Goal: Transaction & Acquisition: Obtain resource

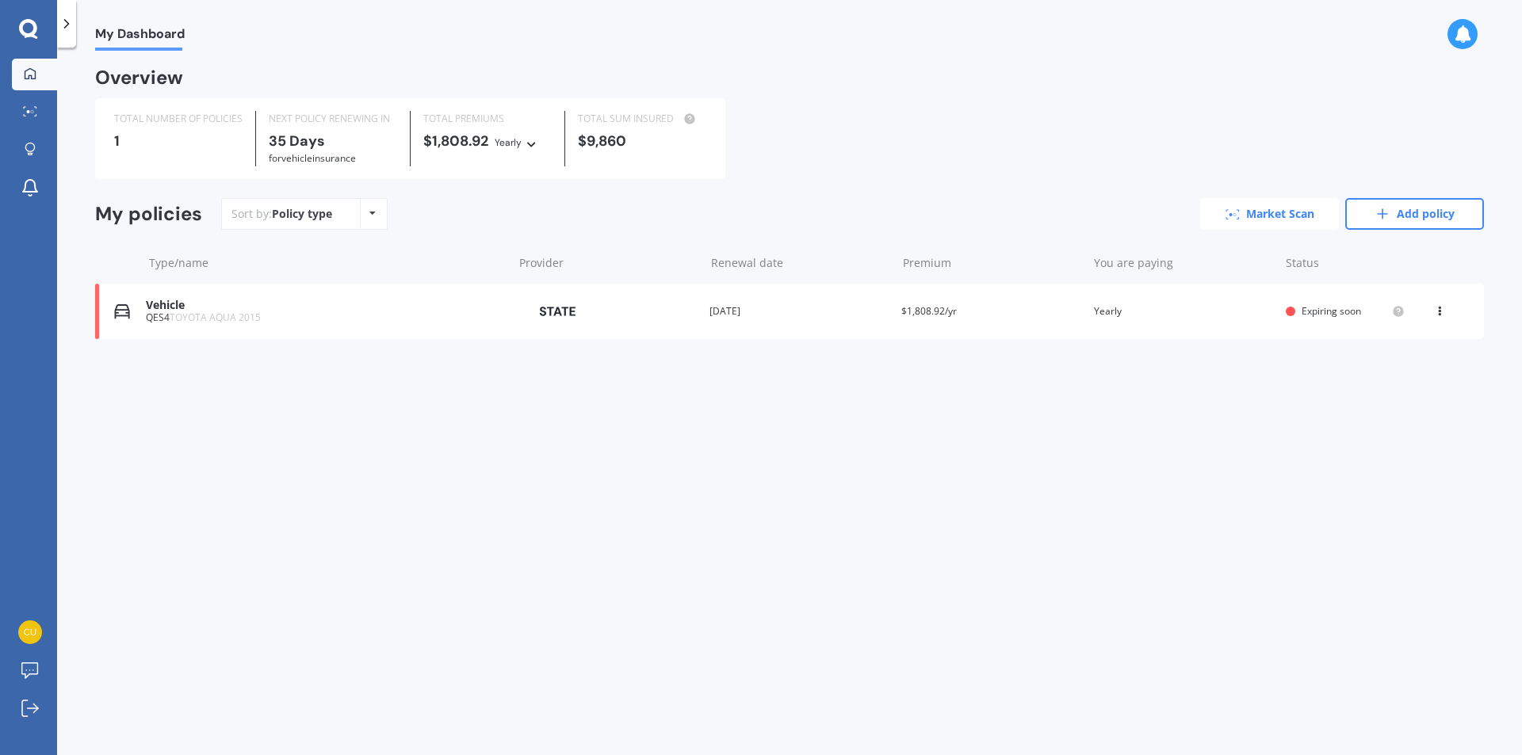
click at [1257, 218] on link "Market Scan" at bounding box center [1269, 214] width 139 height 32
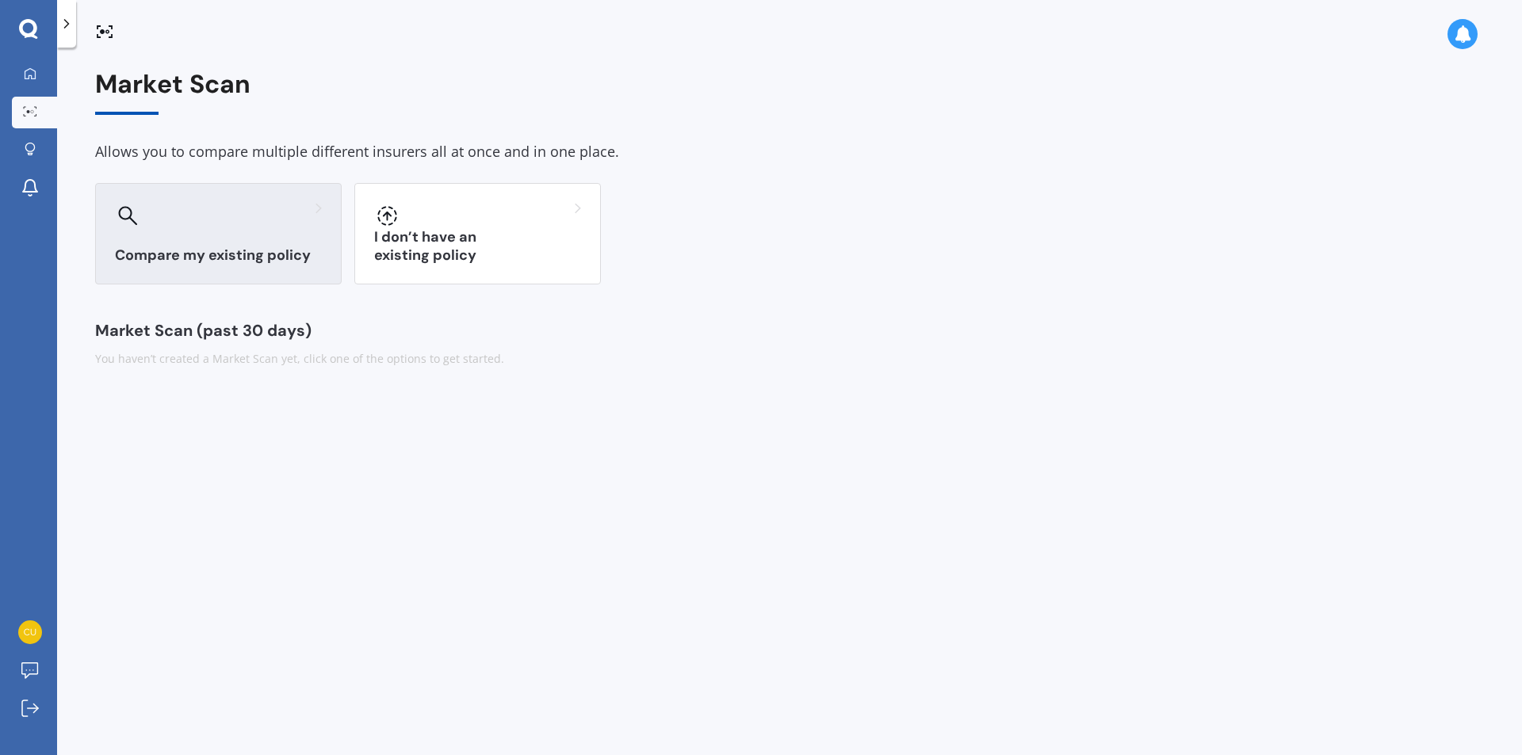
click at [208, 227] on div at bounding box center [218, 215] width 207 height 25
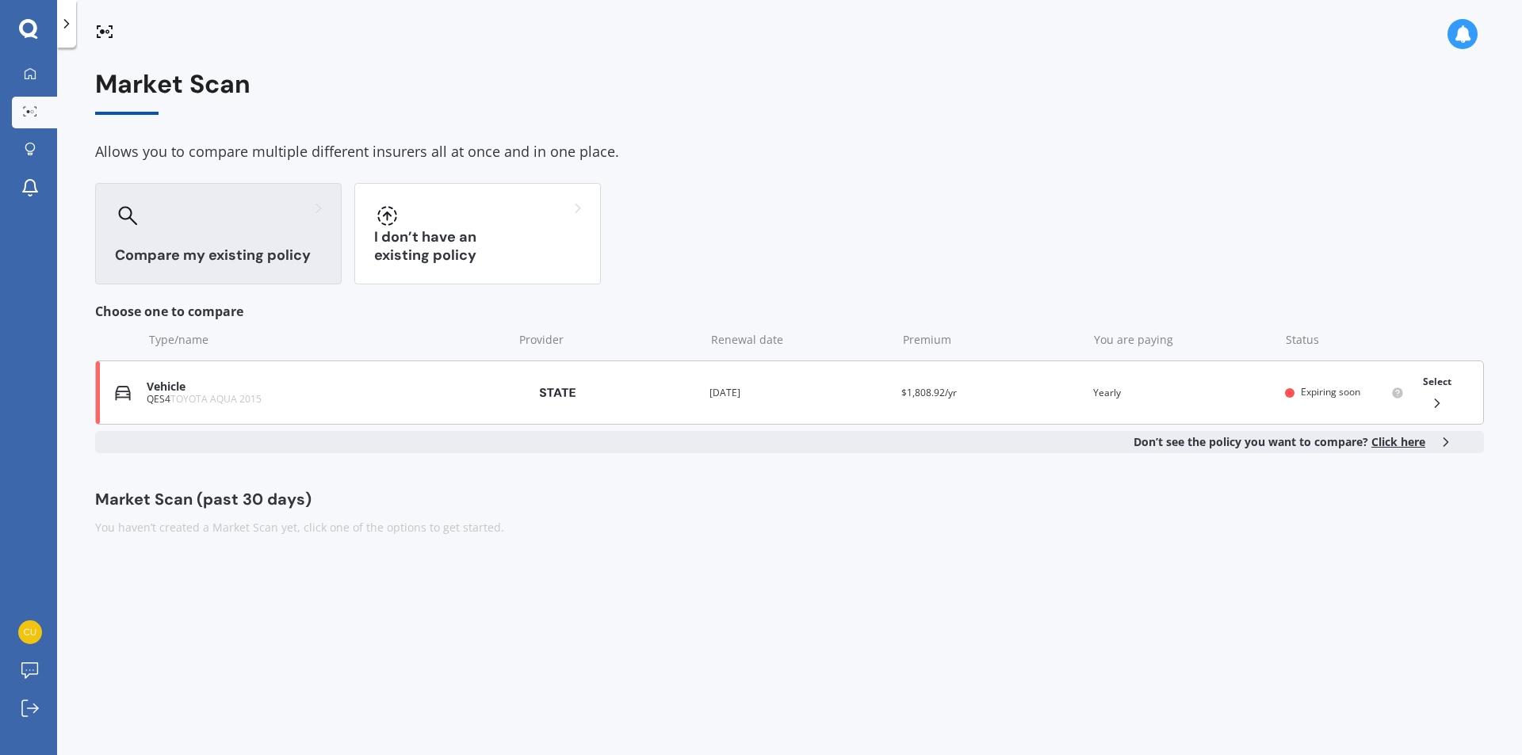
click at [480, 404] on div "QES4 TOYOTA AQUA 2015" at bounding box center [326, 399] width 358 height 11
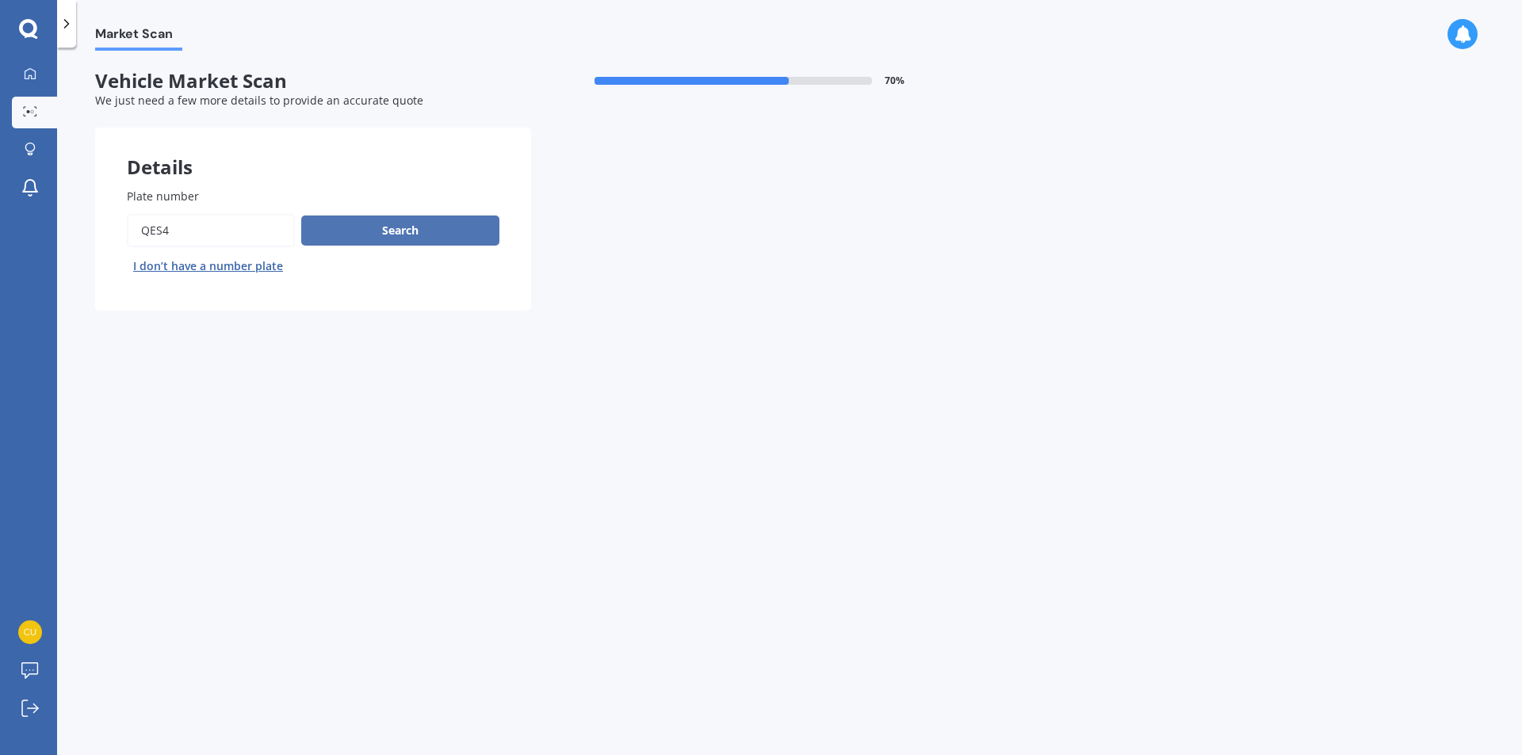
click at [444, 238] on button "Search" at bounding box center [400, 231] width 198 height 30
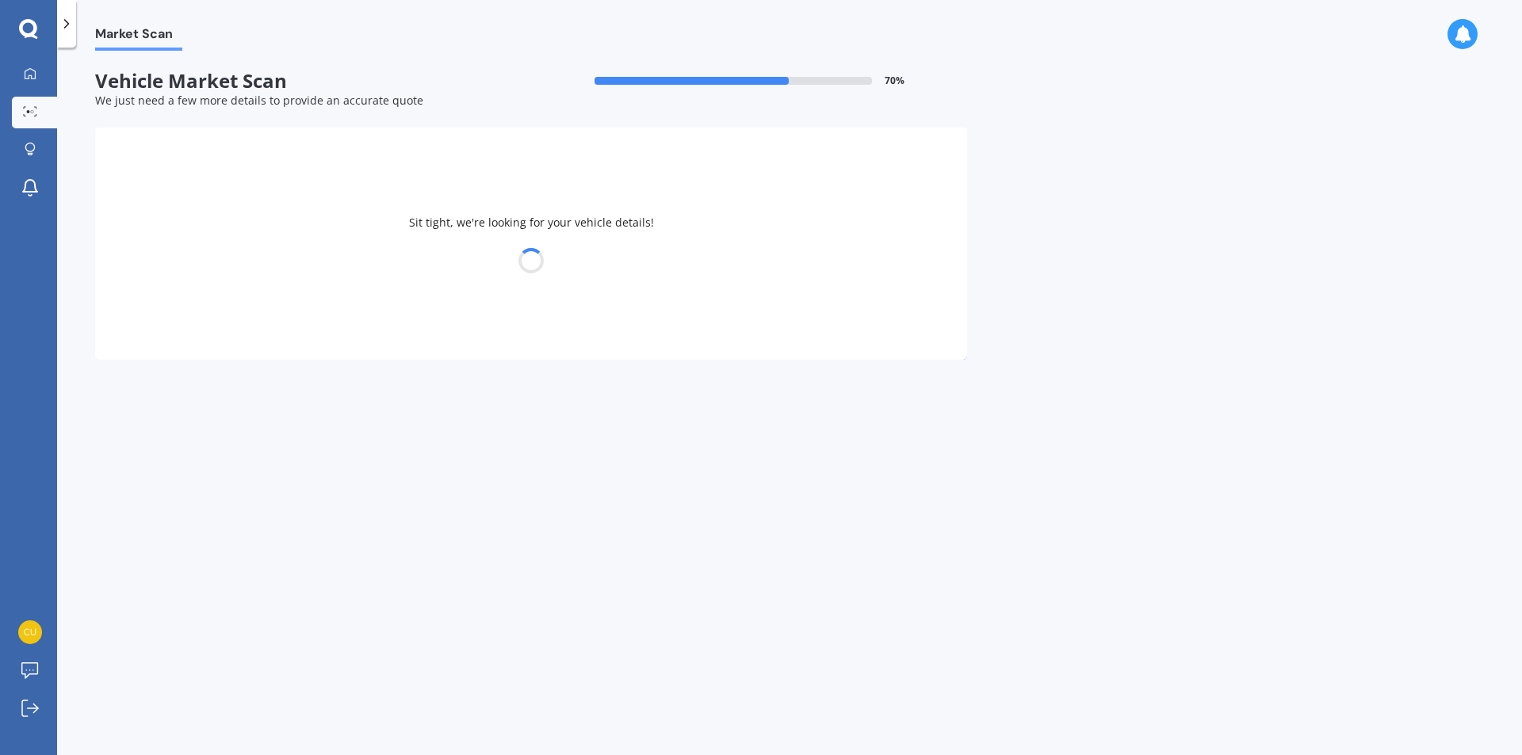
select select "TOYOTA"
select select "AQUA"
select select "19"
select select "05"
select select "1982"
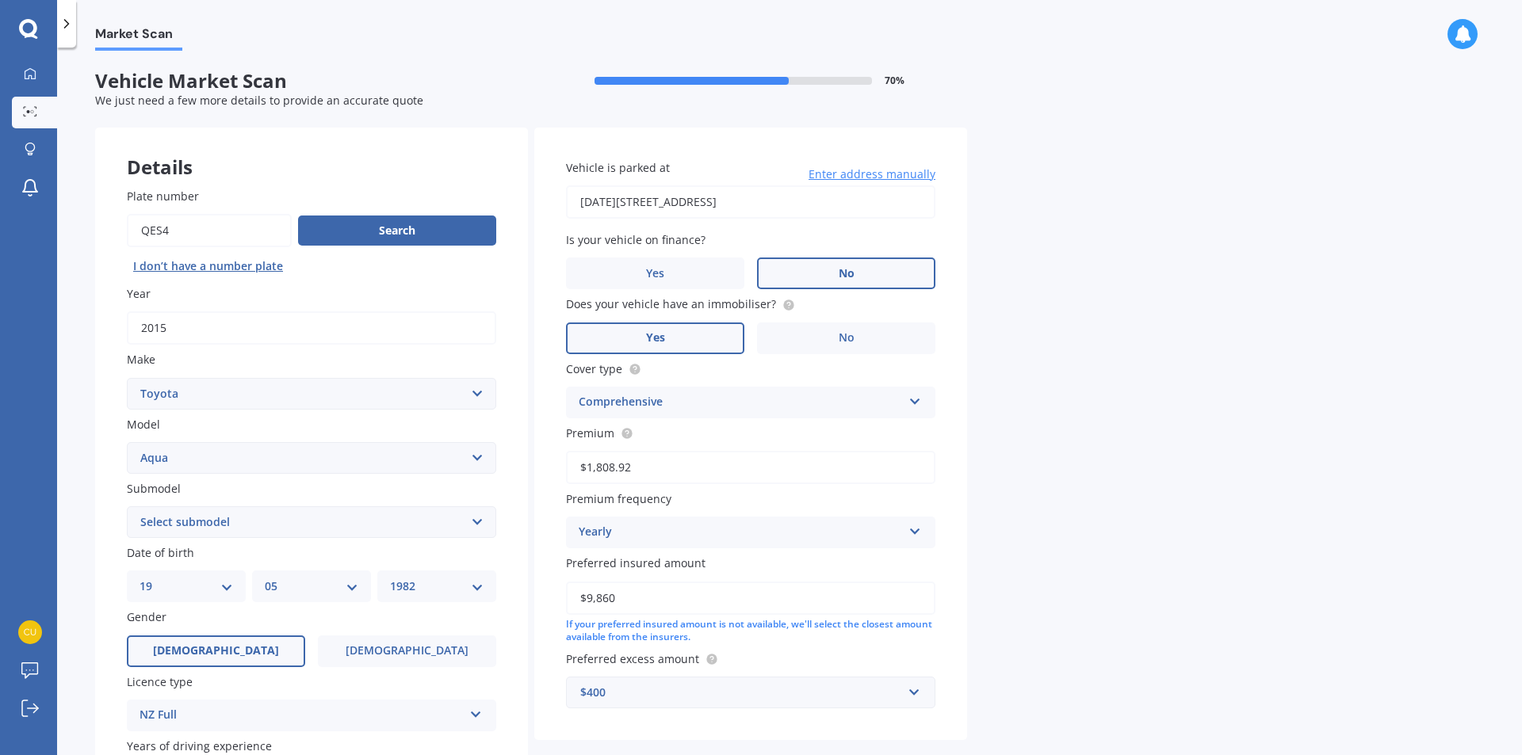
click at [863, 273] on label "No" at bounding box center [846, 274] width 178 height 32
click at [0, 0] on input "No" at bounding box center [0, 0] width 0 height 0
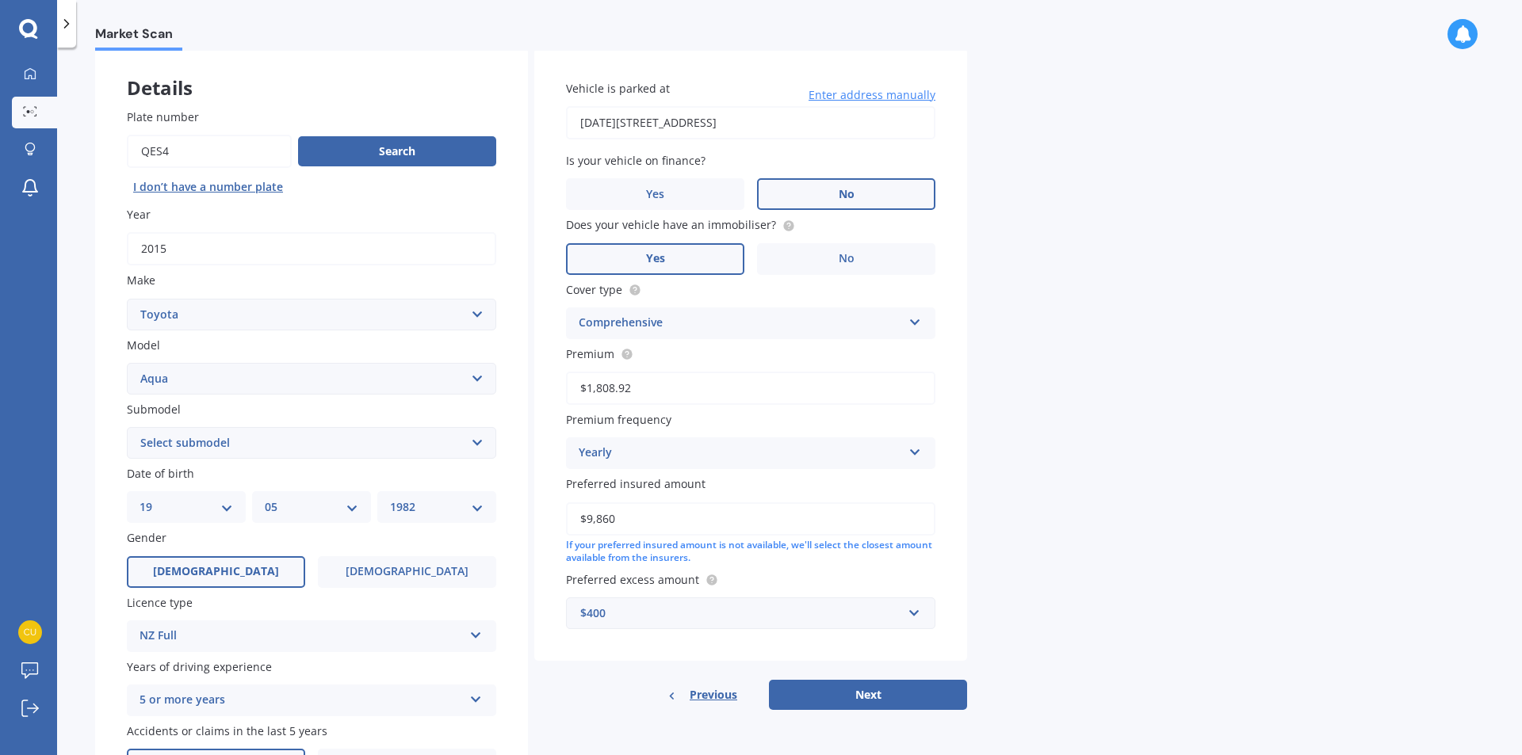
click at [479, 445] on select "Select submodel Hatchback Hybrid" at bounding box center [311, 443] width 369 height 32
select select "HYBRID"
click at [127, 427] on select "Select submodel Hatchback Hybrid" at bounding box center [311, 443] width 369 height 32
click at [1074, 460] on div "Market Scan Vehicle Market Scan 70 % We just need a few more details to provide…" at bounding box center [789, 405] width 1464 height 708
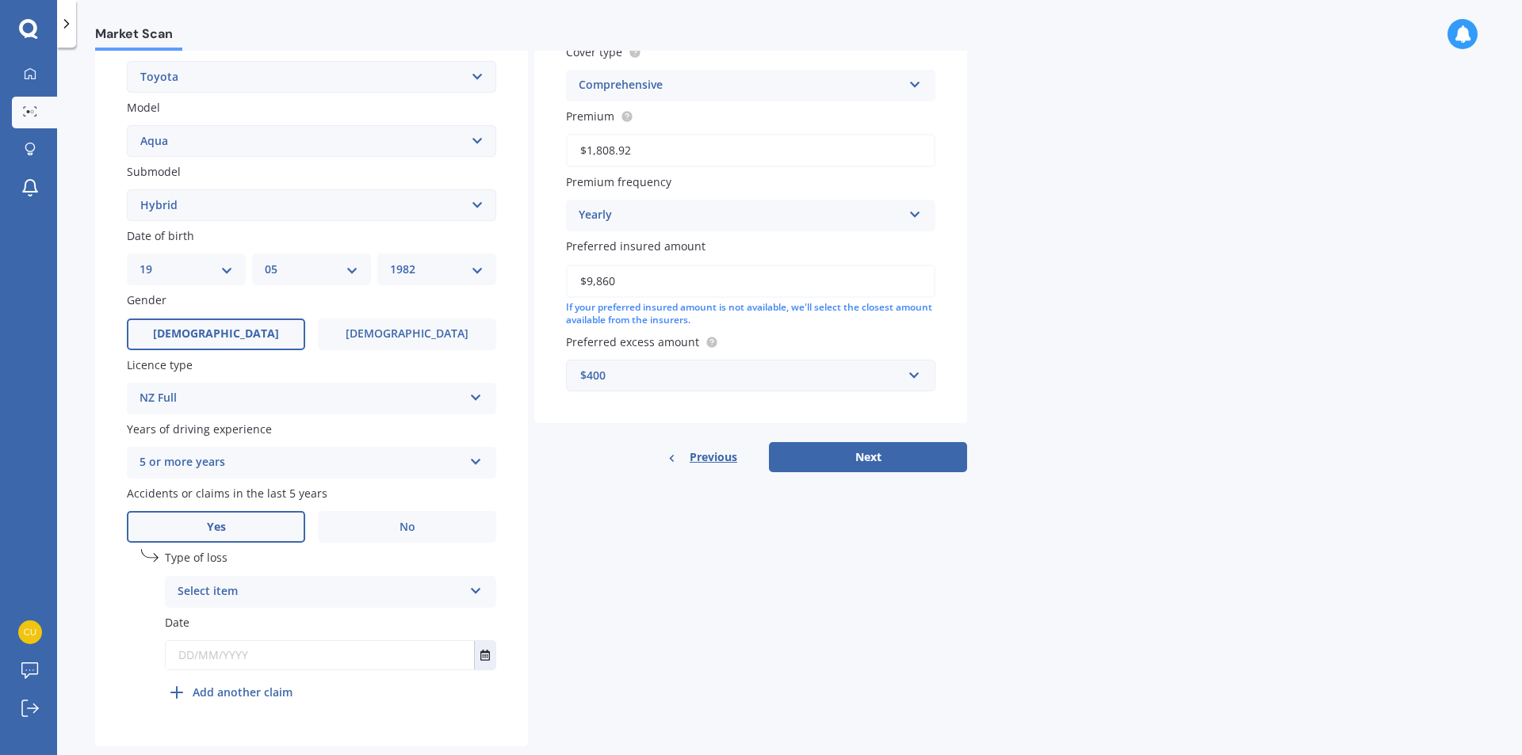
scroll to position [349, 0]
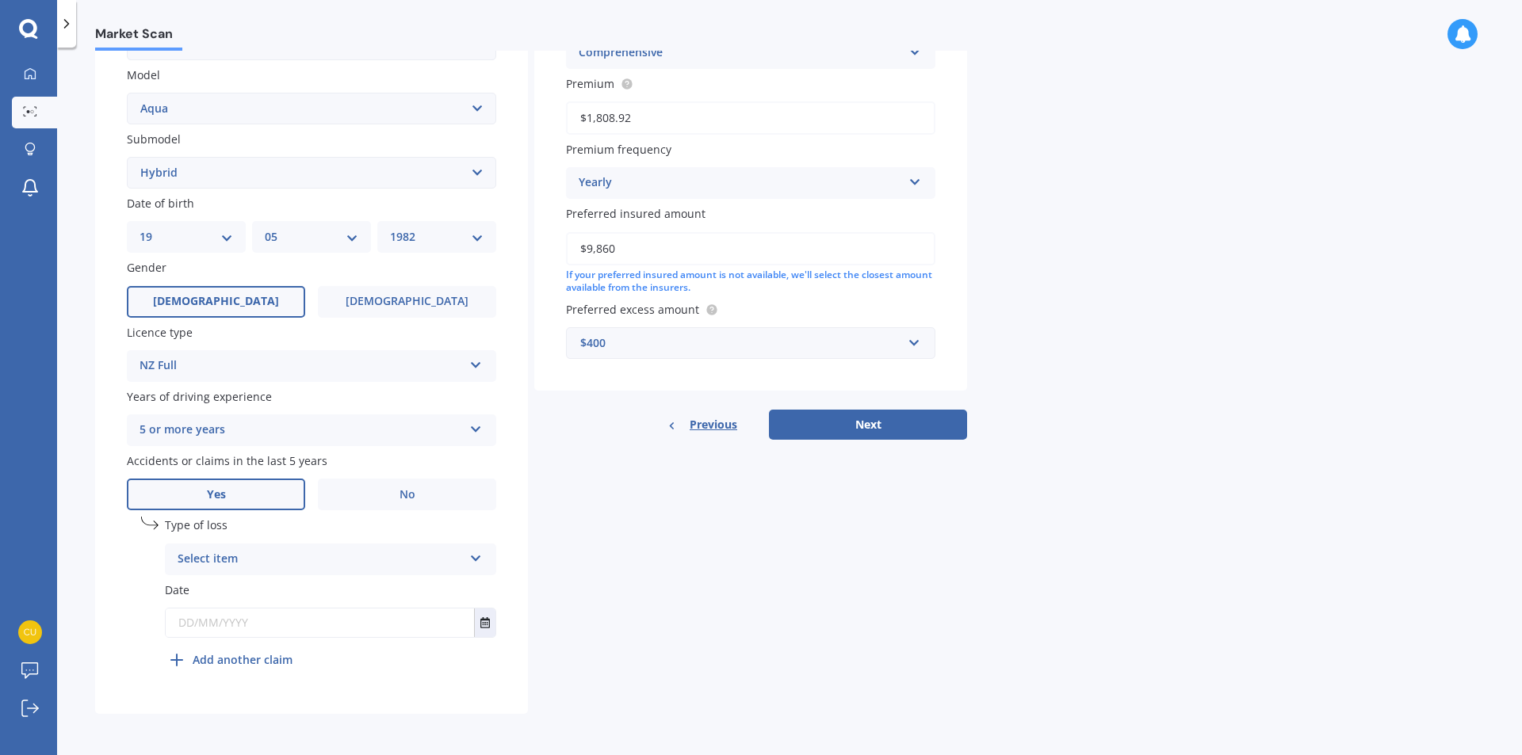
click at [473, 561] on icon at bounding box center [475, 555] width 13 height 11
click at [342, 622] on div "Not at fault accident" at bounding box center [331, 619] width 330 height 29
click at [475, 561] on icon at bounding box center [475, 555] width 13 height 11
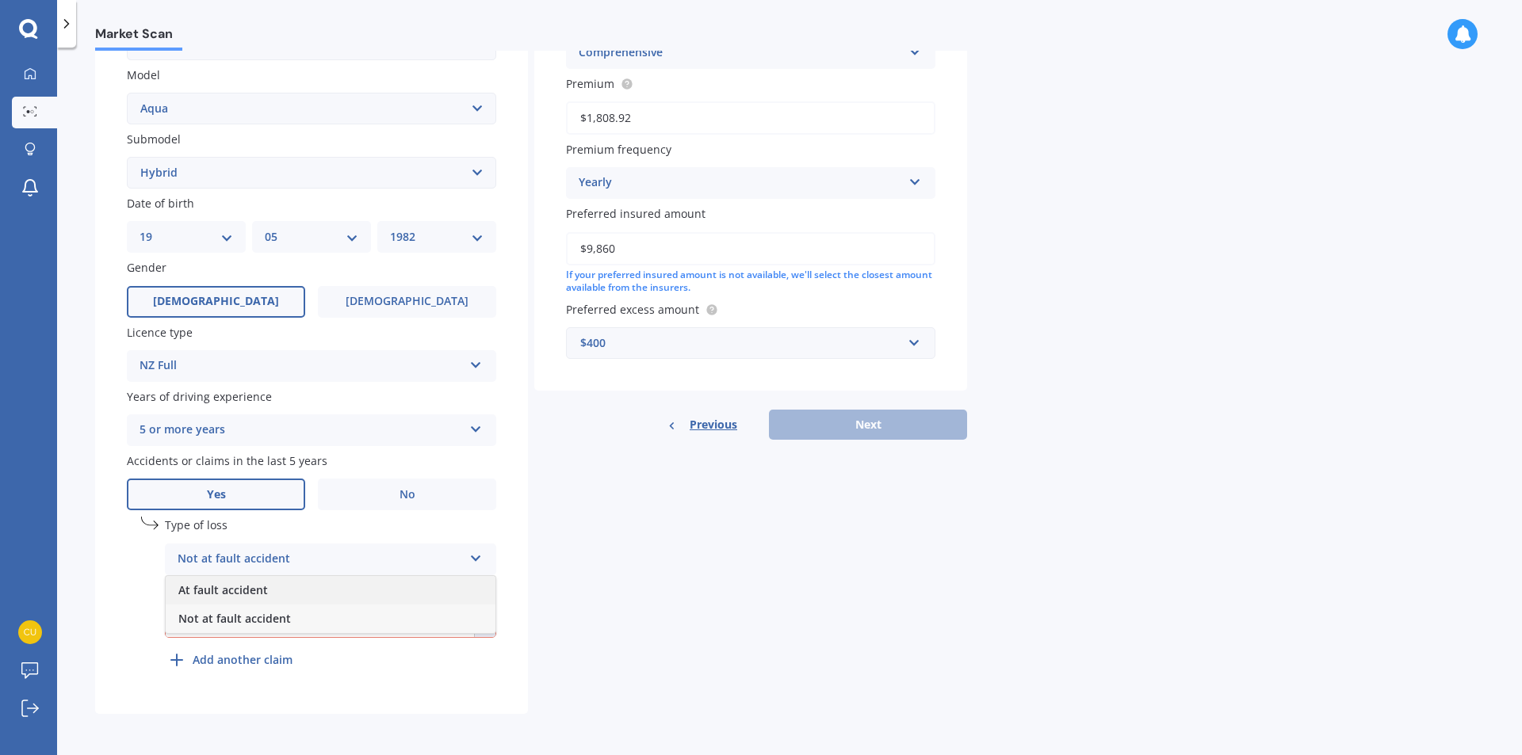
click at [260, 586] on span "At fault accident" at bounding box center [223, 589] width 90 height 15
click at [489, 622] on icon "Select date" at bounding box center [485, 622] width 10 height 11
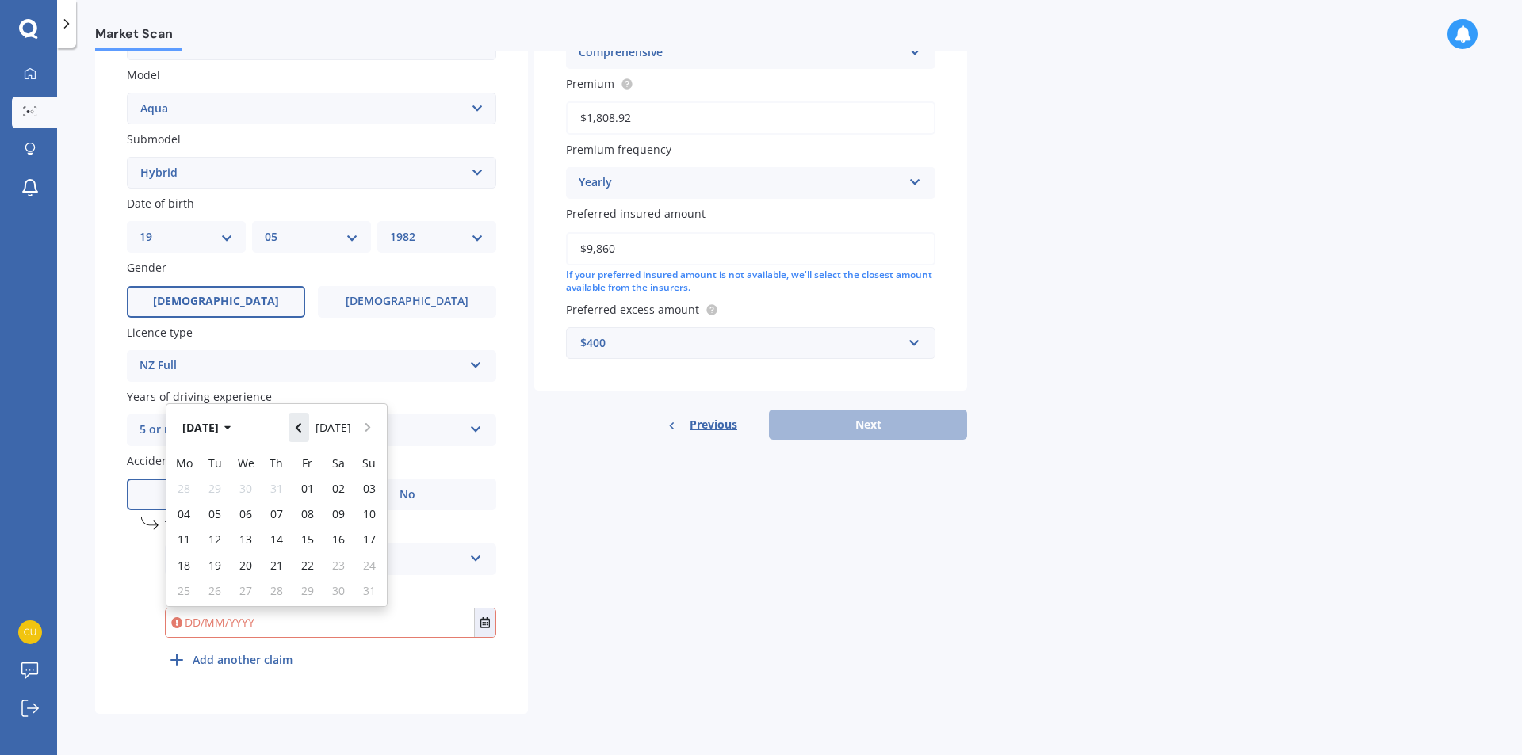
click at [302, 428] on icon "Navigate back" at bounding box center [298, 427] width 7 height 11
click at [302, 428] on icon "Navigate back" at bounding box center [298, 423] width 7 height 11
click at [302, 428] on icon "Navigate back" at bounding box center [298, 427] width 7 height 11
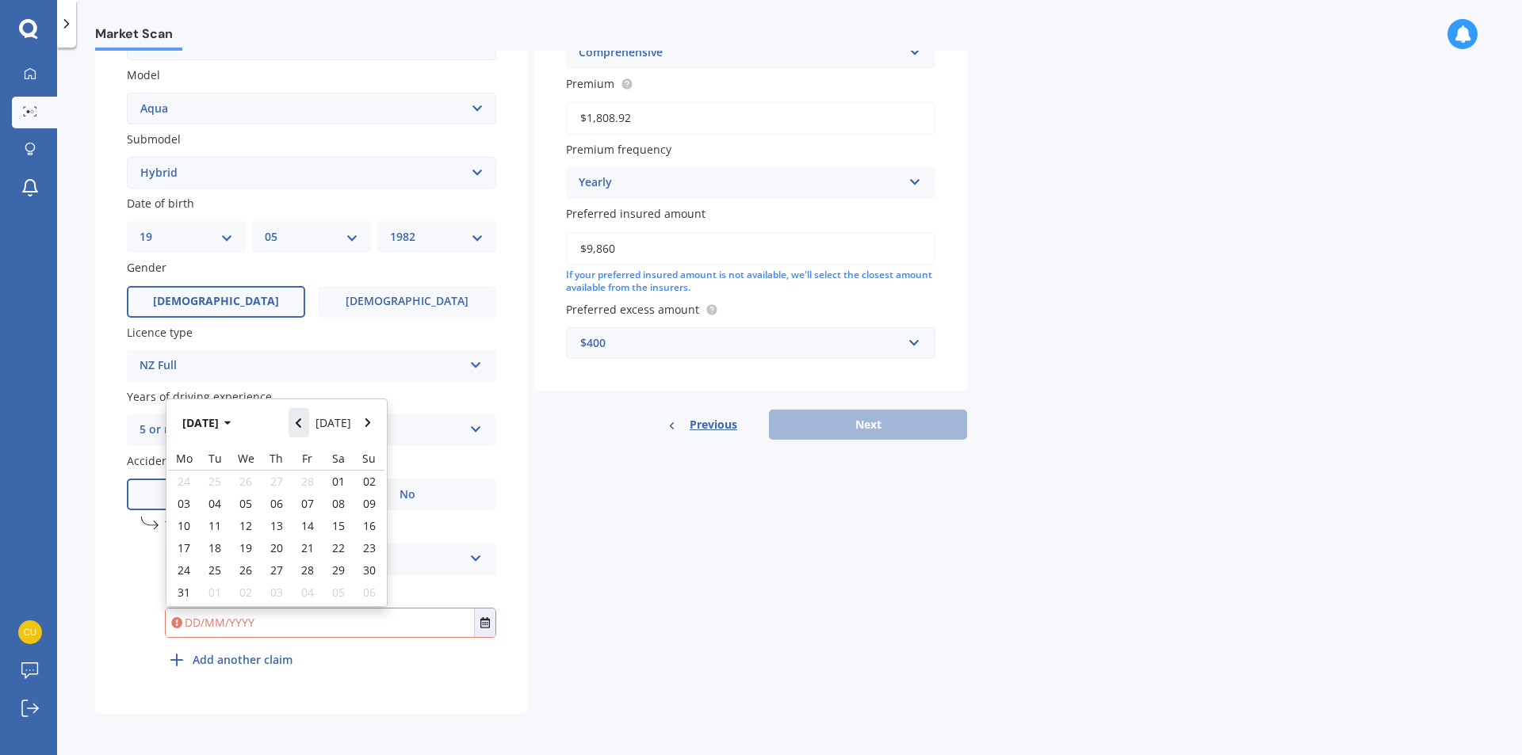
click at [302, 428] on icon "Navigate back" at bounding box center [298, 423] width 7 height 11
click at [302, 428] on icon "Navigate back" at bounding box center [298, 427] width 7 height 11
click at [686, 553] on div "Details Plate number Search I don’t have a number plate Year 2015 Make Select m…" at bounding box center [531, 246] width 872 height 936
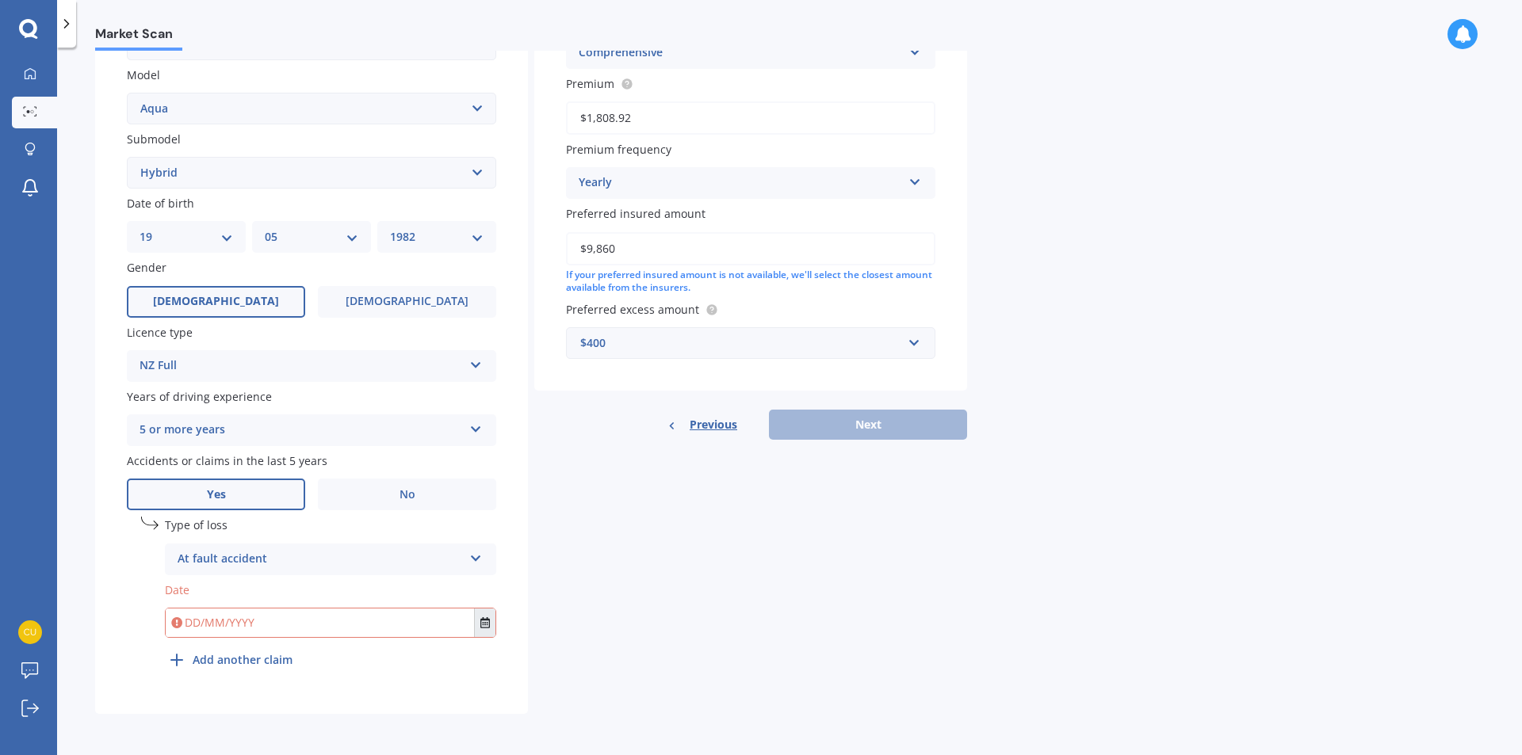
click at [478, 626] on button "Select date" at bounding box center [484, 623] width 21 height 29
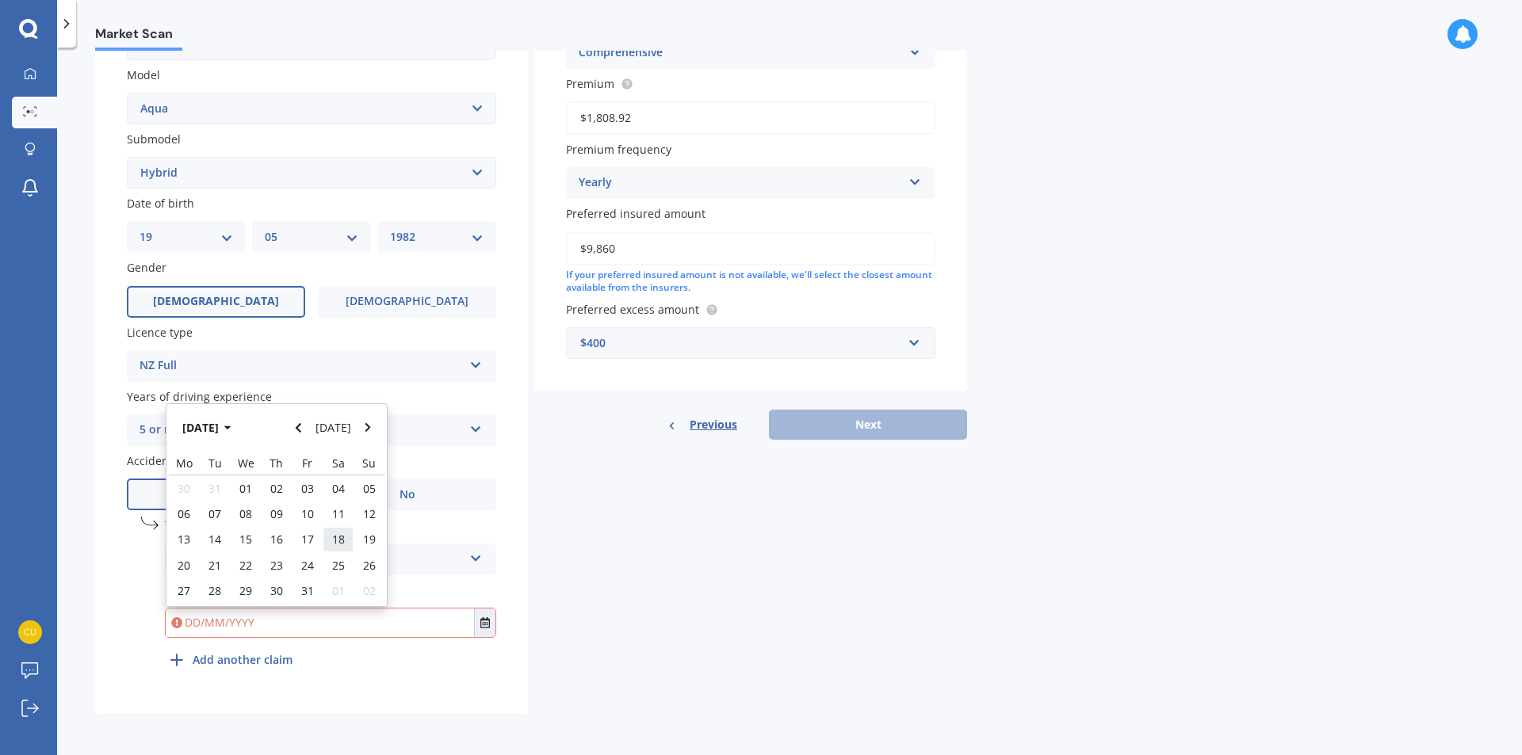
click at [333, 542] on span "18" at bounding box center [338, 539] width 13 height 15
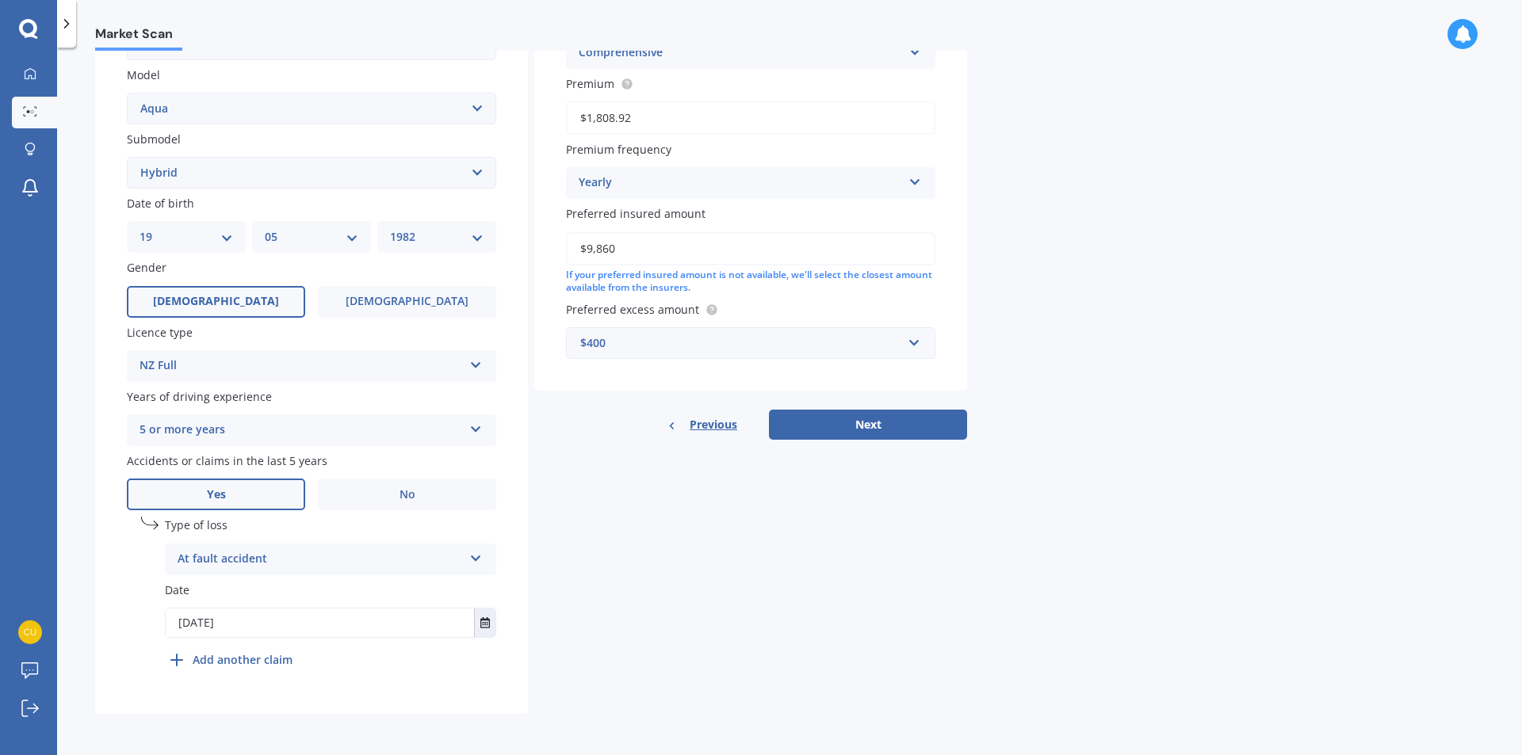
type input "18/01/2025"
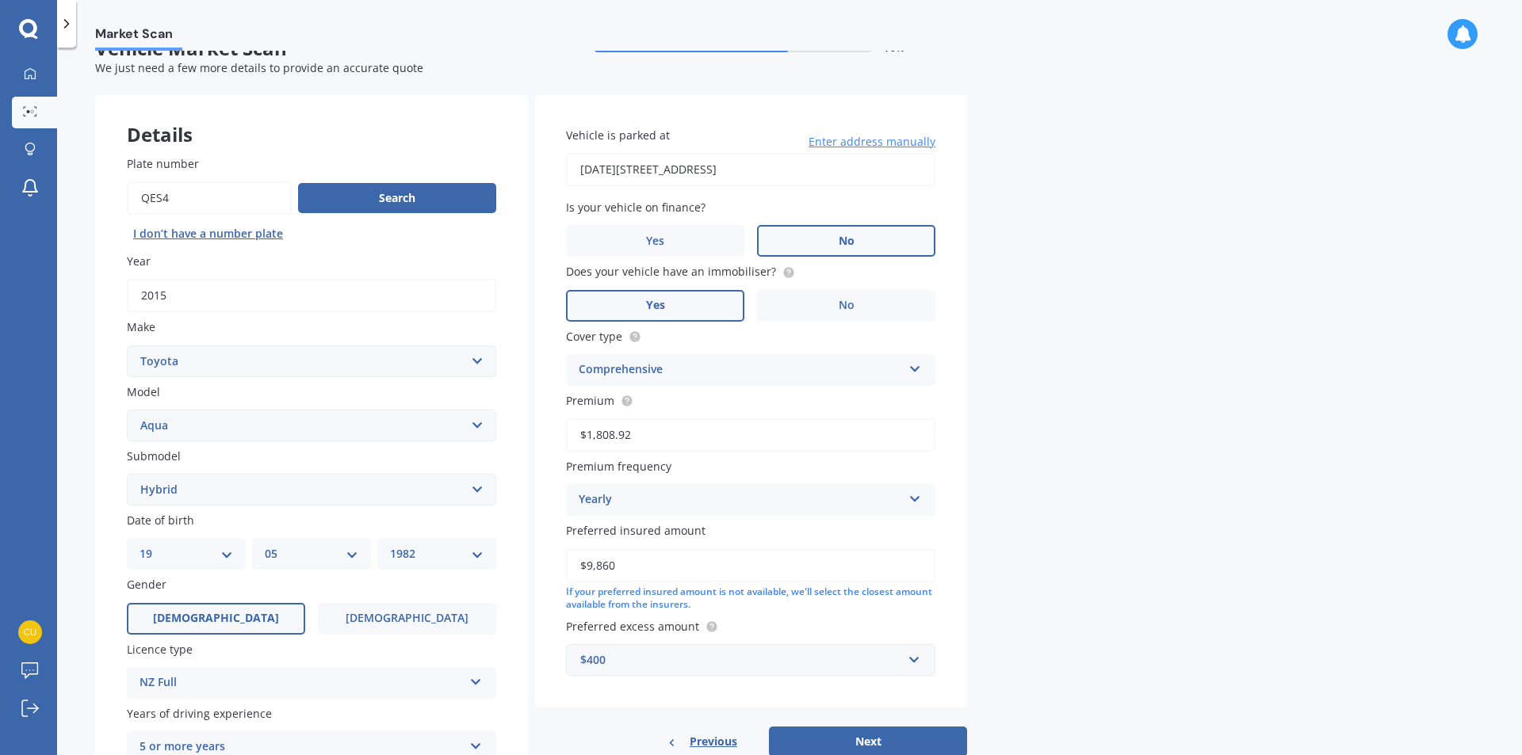
scroll to position [0, 0]
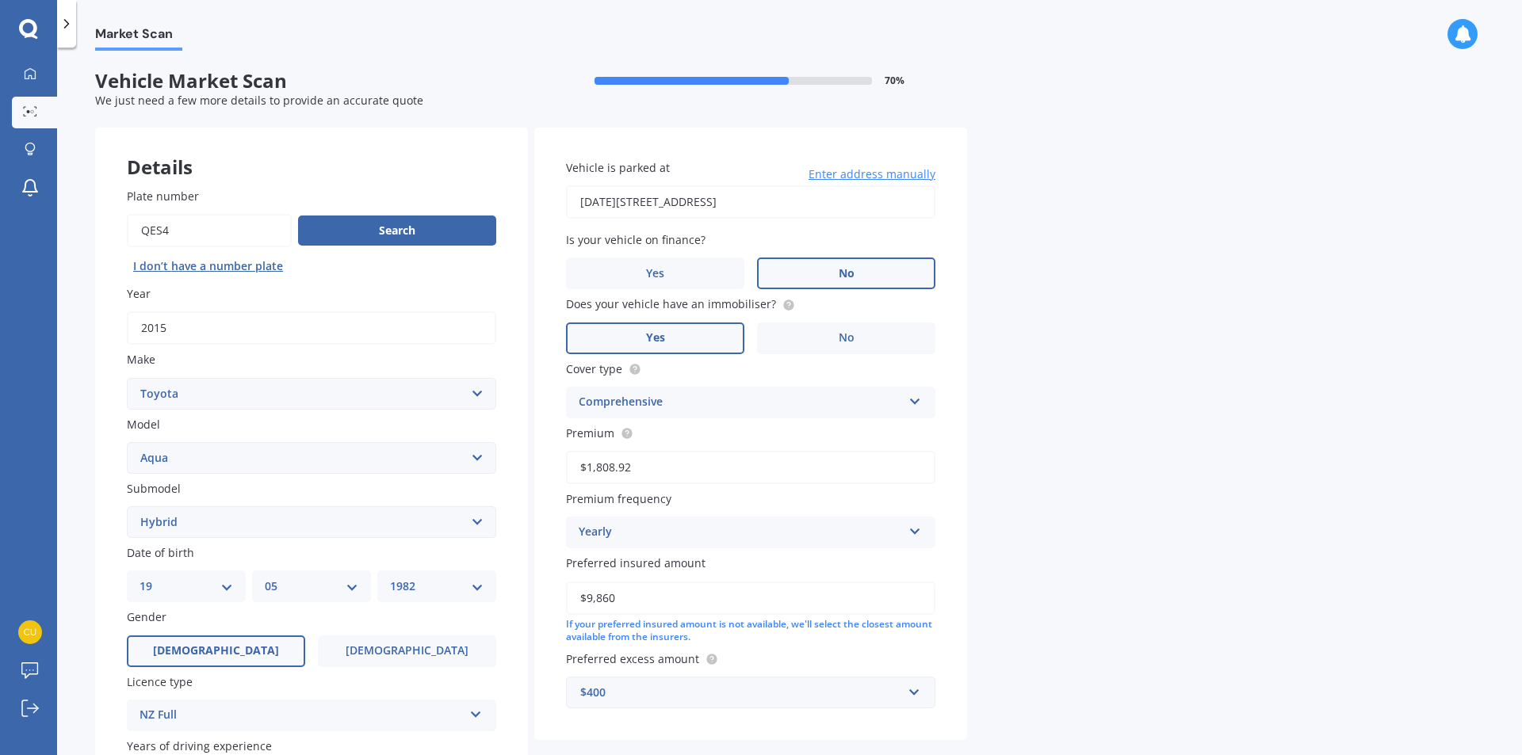
drag, startPoint x: 666, startPoint y: 469, endPoint x: 568, endPoint y: 465, distance: 97.6
click at [568, 465] on input "$1,808.92" at bounding box center [750, 467] width 369 height 33
paste input "910.75"
type input "$1,910.75"
drag, startPoint x: 598, startPoint y: 596, endPoint x: 617, endPoint y: 598, distance: 18.4
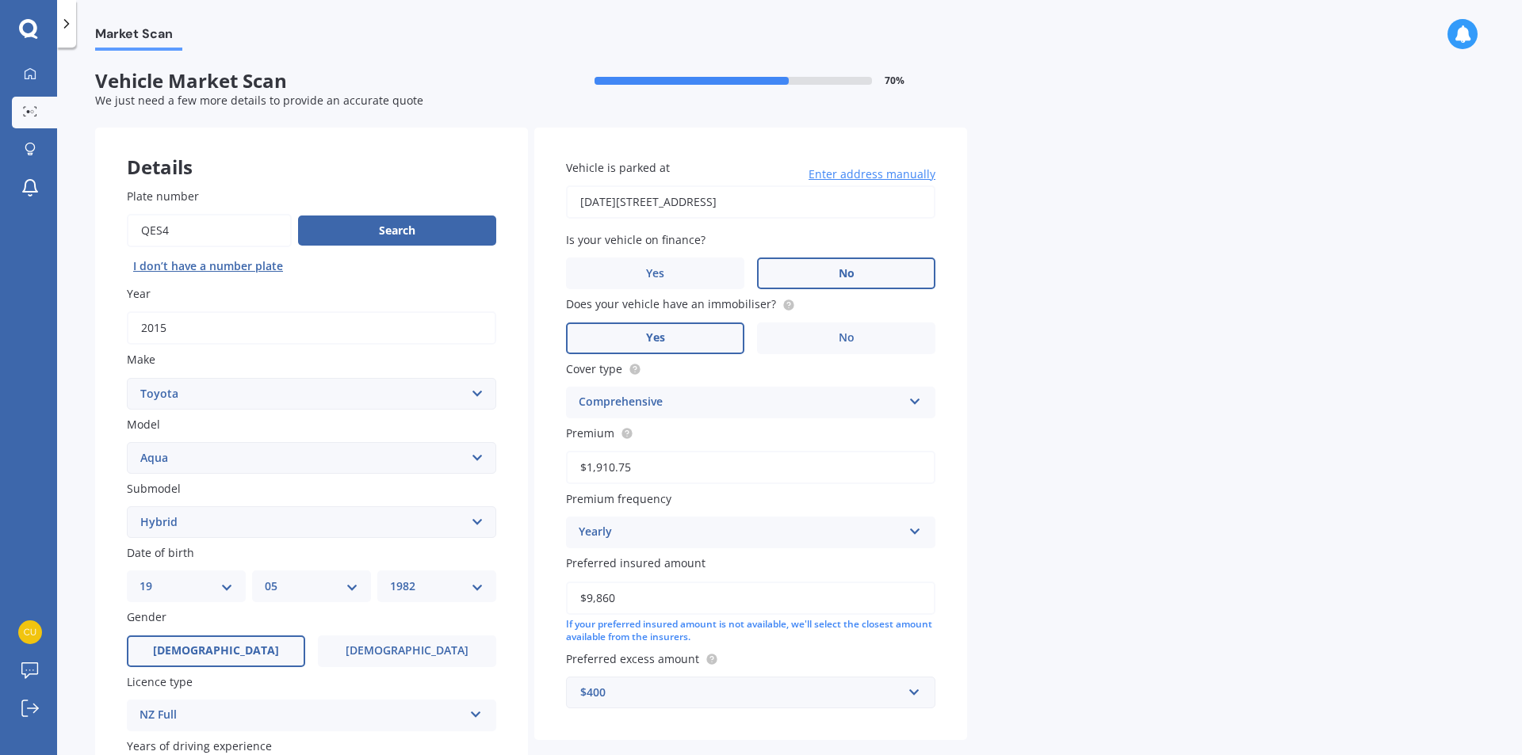
click at [617, 598] on input "$9,860" at bounding box center [750, 598] width 369 height 33
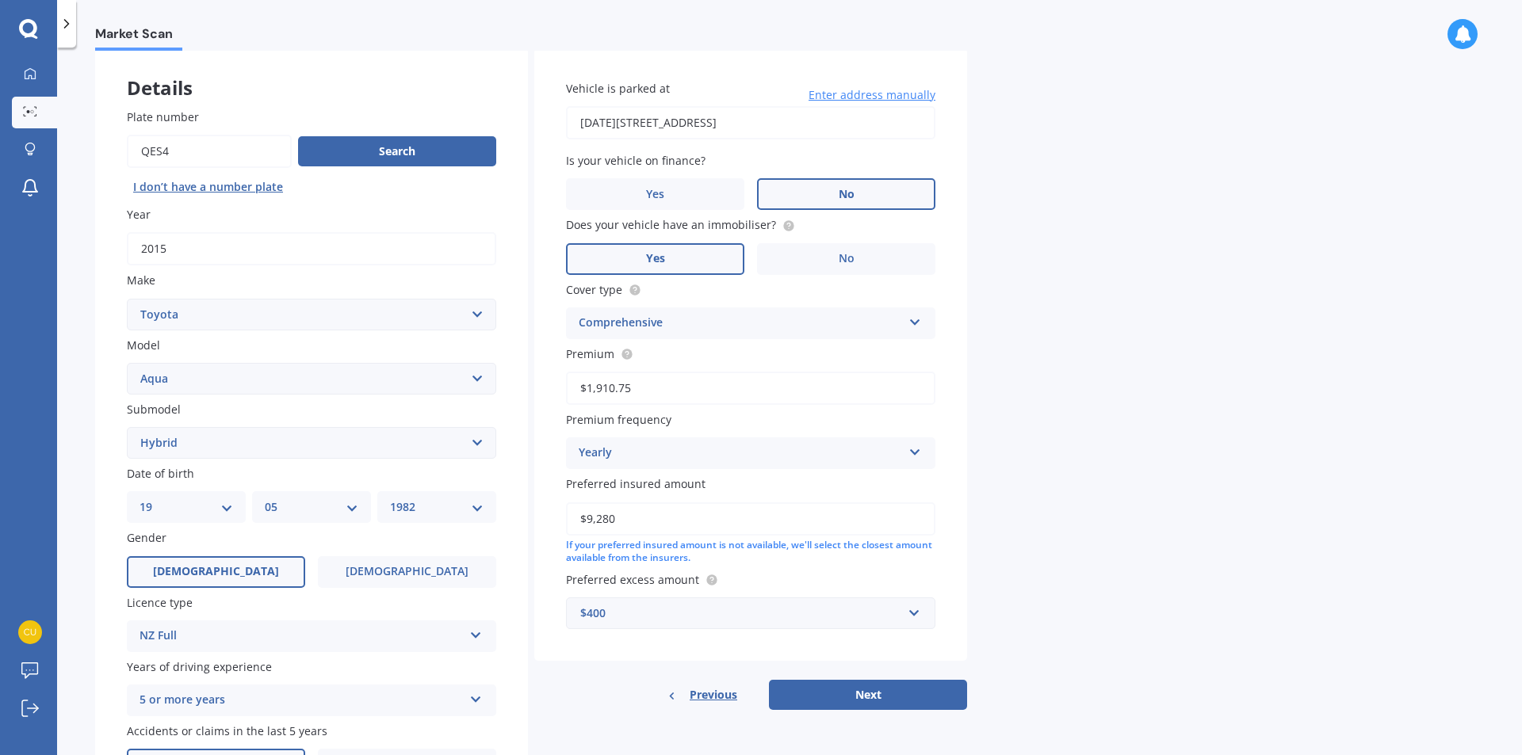
type input "$9,280"
click at [904, 617] on input "text" at bounding box center [744, 613] width 355 height 30
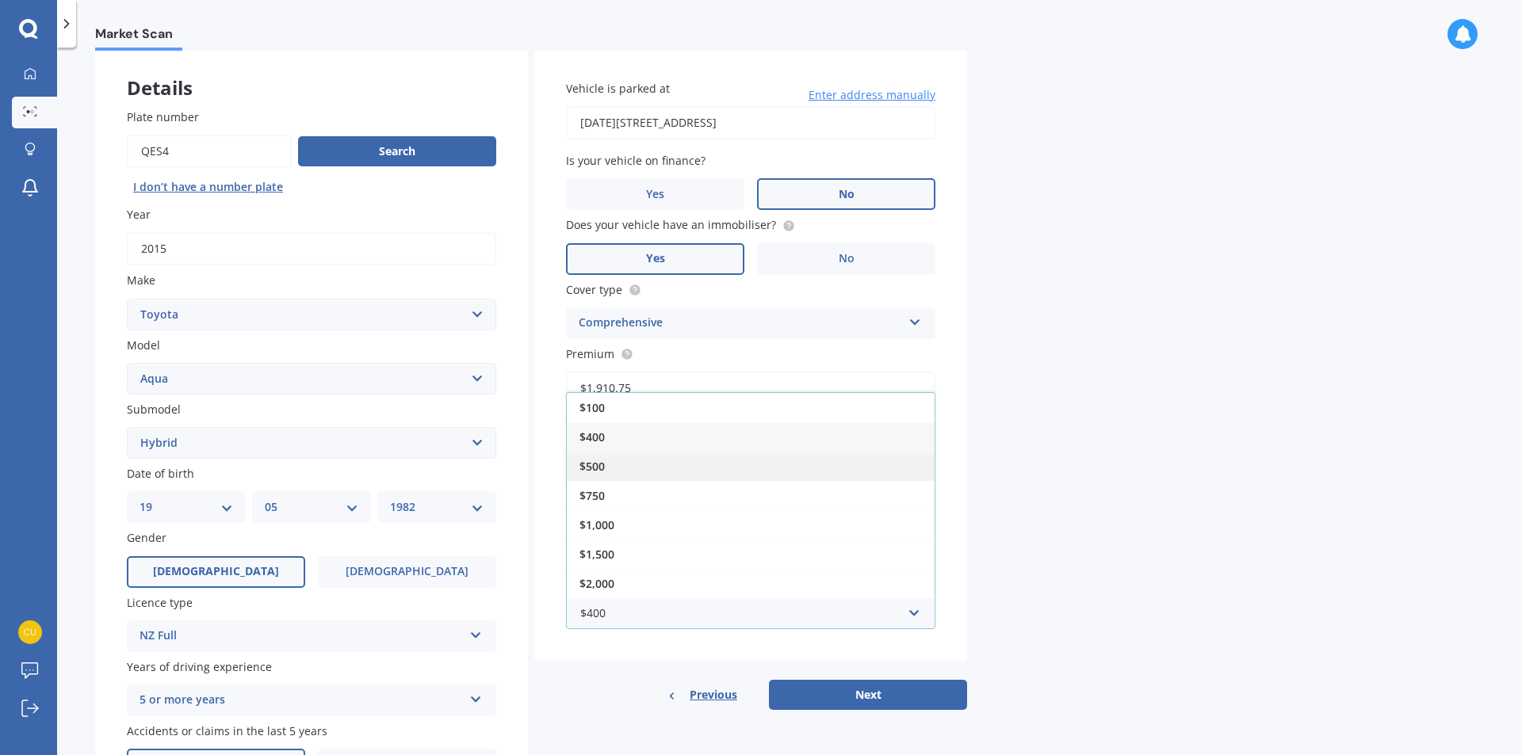
click at [597, 462] on span "$500" at bounding box center [591, 466] width 25 height 15
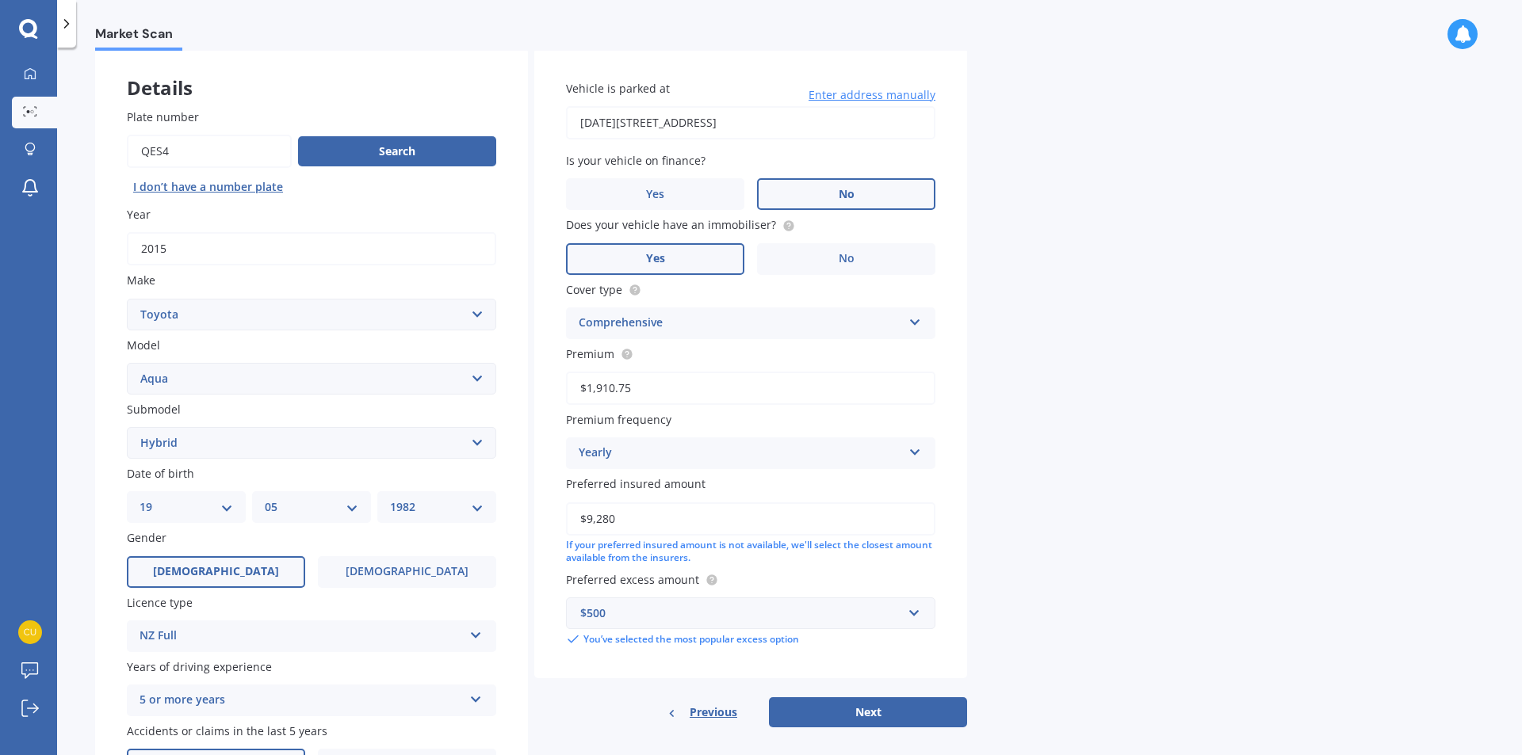
click at [1073, 544] on div "Market Scan Vehicle Market Scan 70 % We just need a few more details to provide…" at bounding box center [789, 405] width 1464 height 708
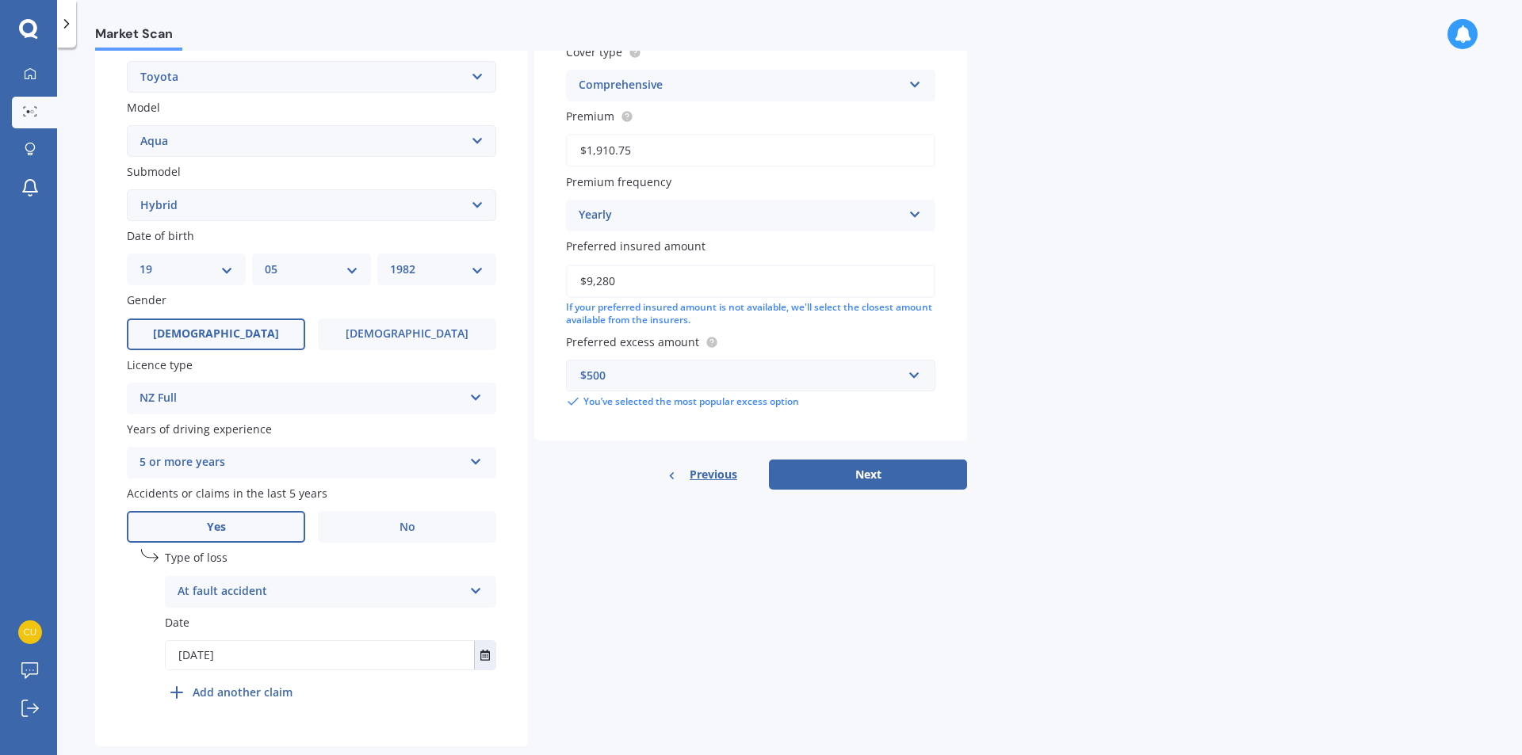
scroll to position [349, 0]
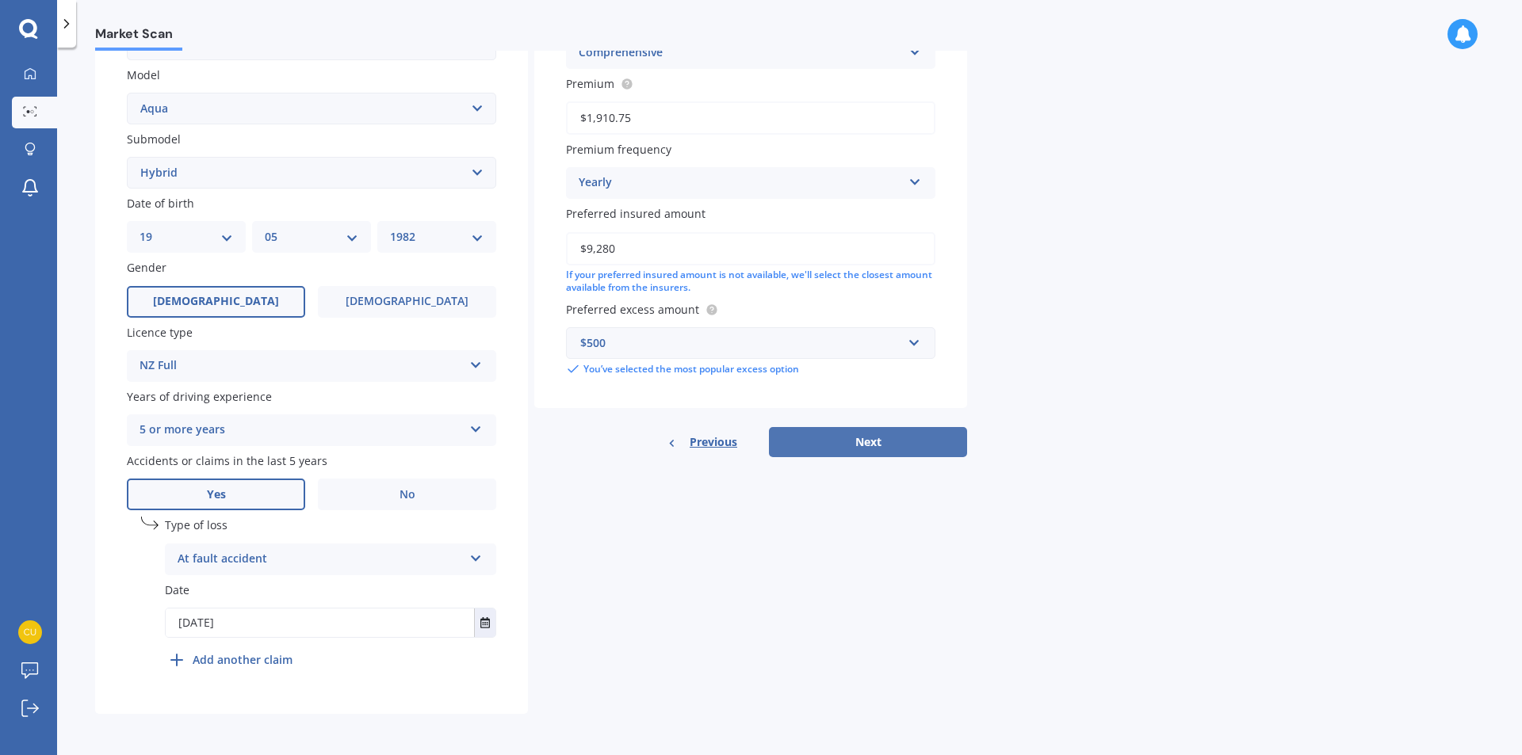
click at [932, 451] on button "Next" at bounding box center [868, 442] width 198 height 30
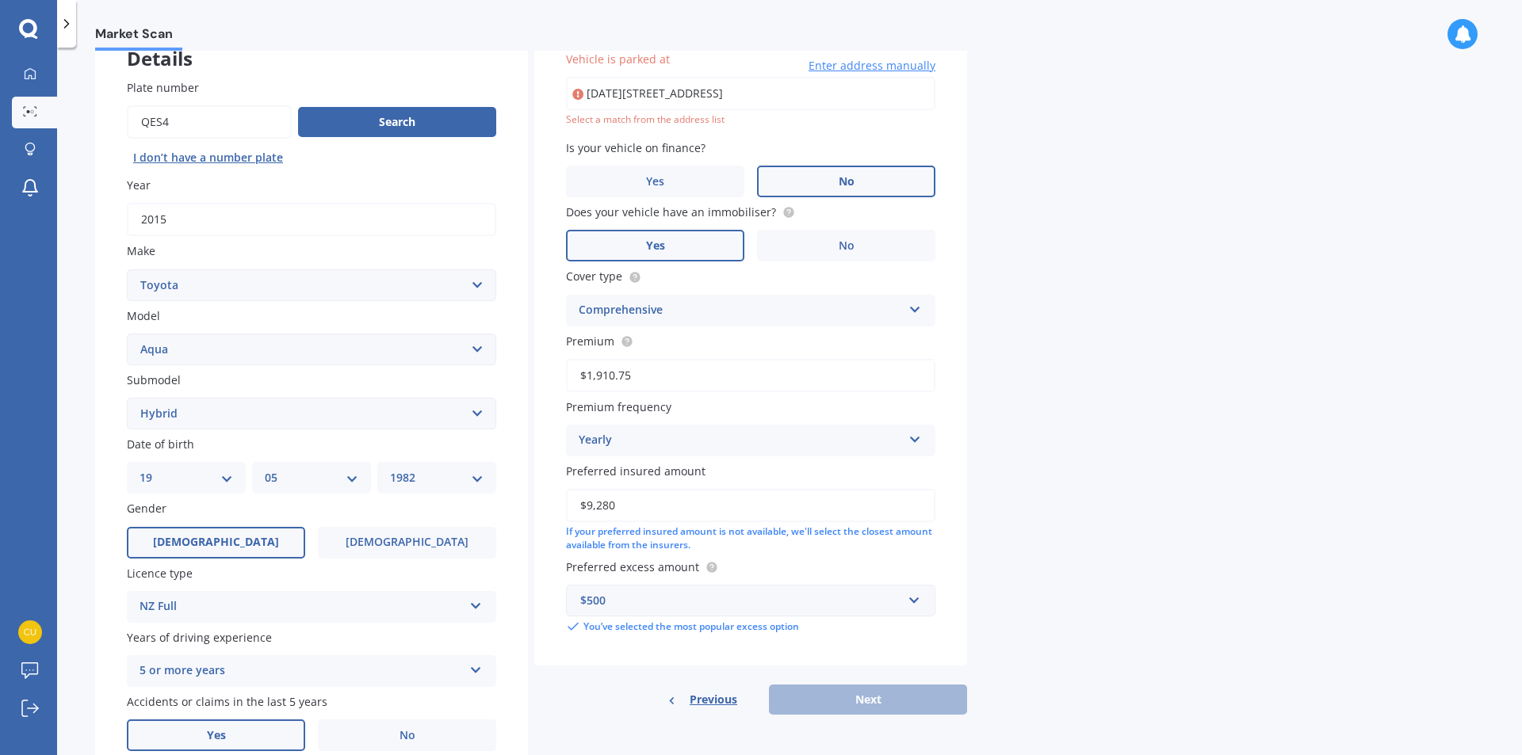
type input "17 May Road, Mount Roskill, Auckland 1041"
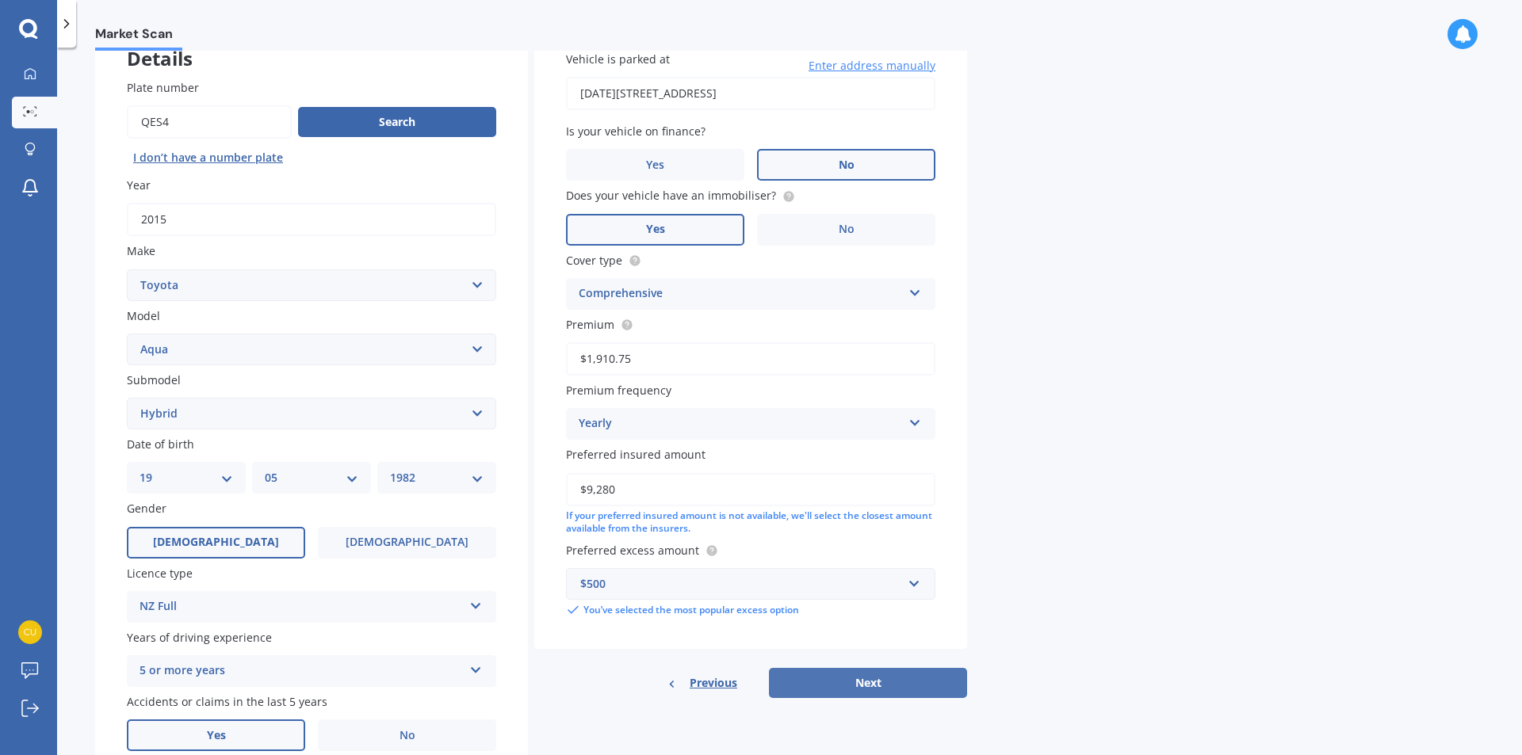
click at [863, 679] on button "Next" at bounding box center [868, 683] width 198 height 30
select select "19"
select select "05"
select select "1982"
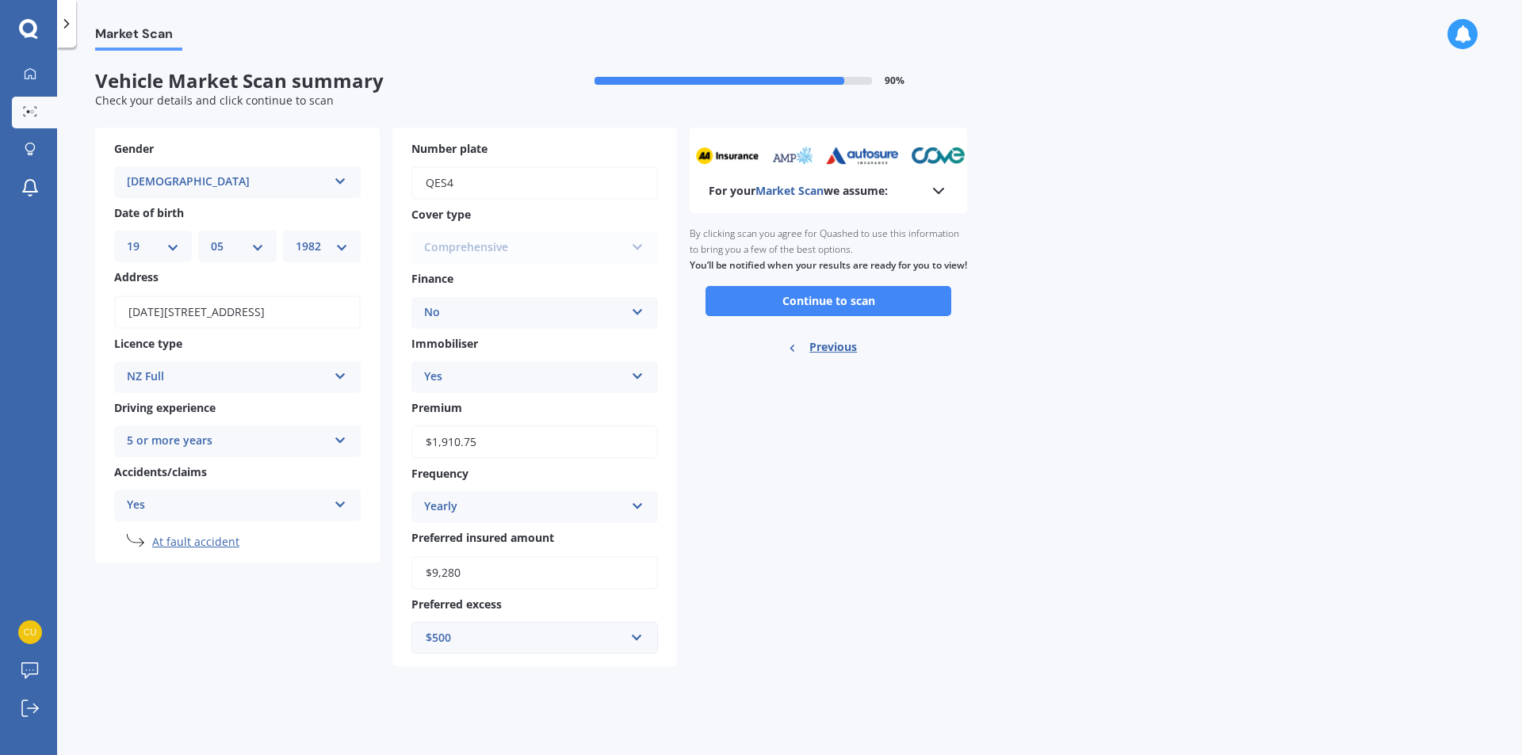
scroll to position [0, 0]
click at [890, 316] on button "Continue to scan" at bounding box center [828, 301] width 246 height 30
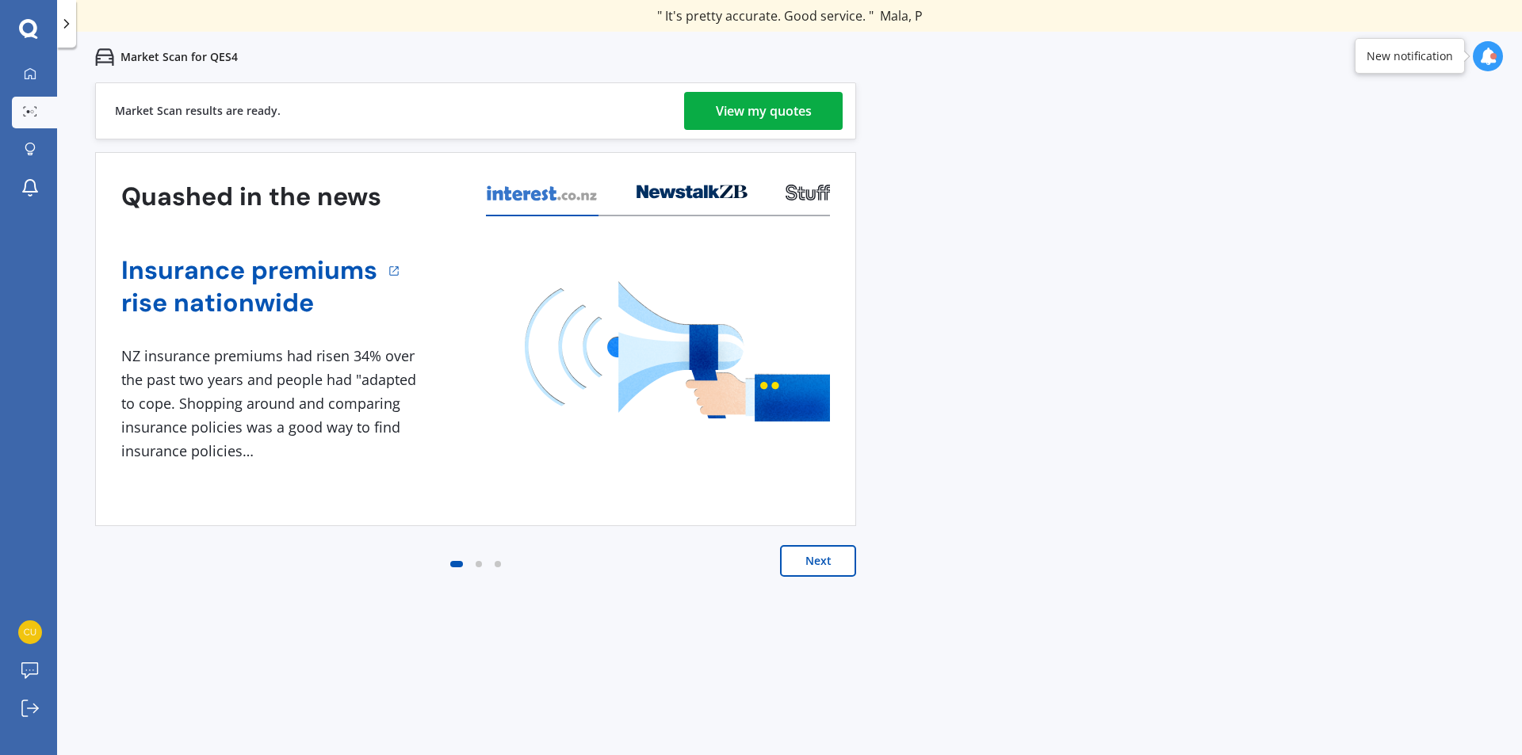
click at [766, 105] on div "View my quotes" at bounding box center [764, 111] width 96 height 38
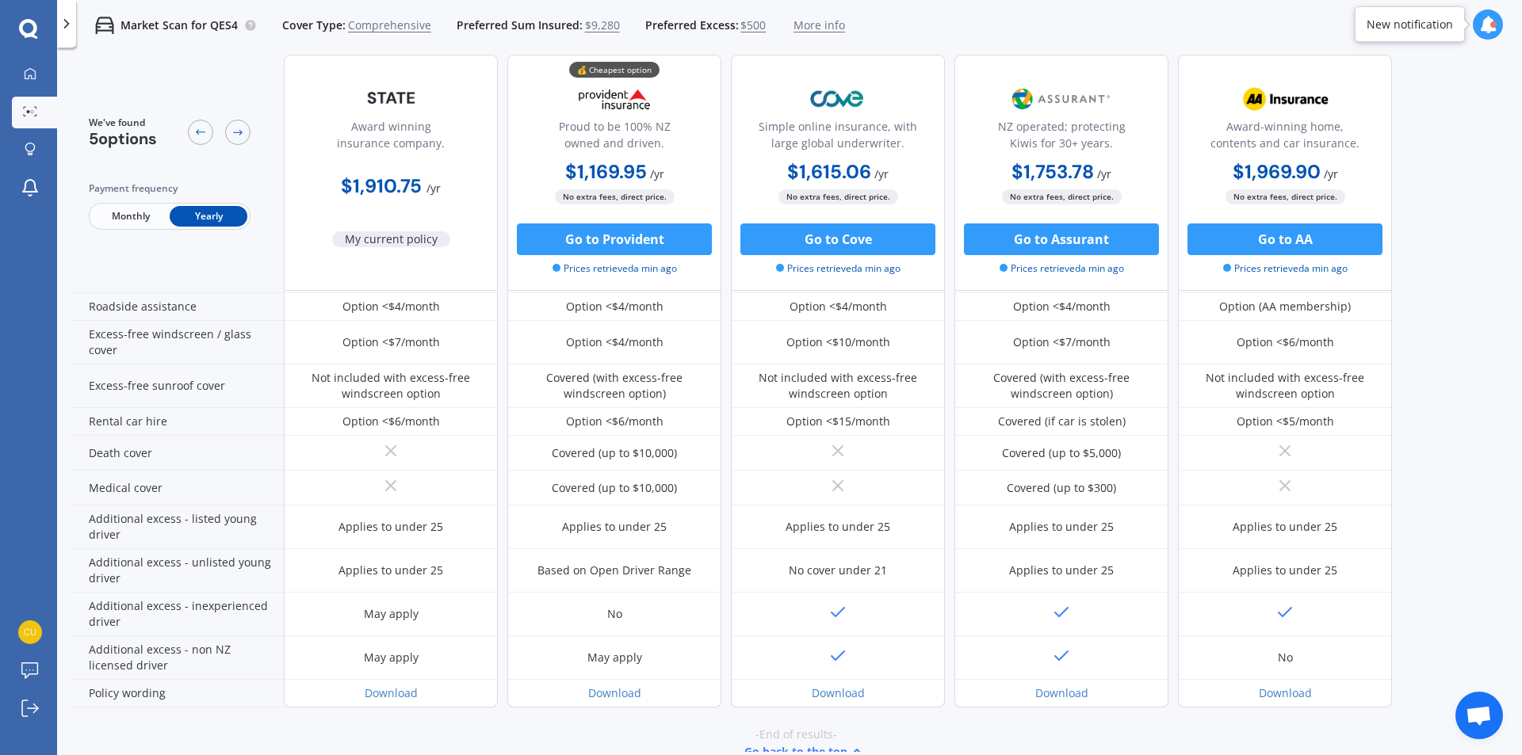
scroll to position [583, 0]
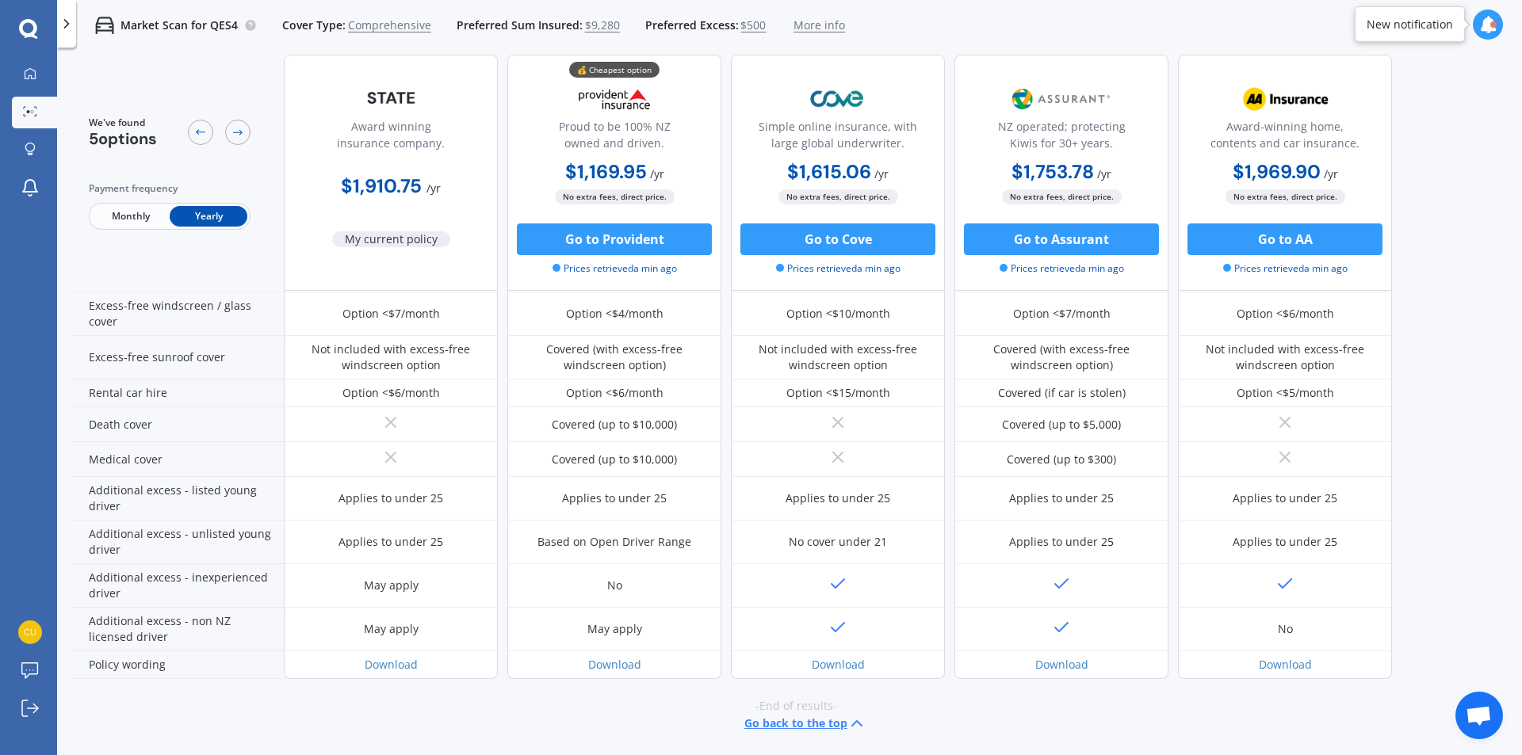
click at [152, 221] on span "Monthly" at bounding box center [131, 216] width 78 height 21
click at [235, 141] on div at bounding box center [237, 132] width 25 height 25
click at [209, 211] on span "Yearly" at bounding box center [209, 216] width 78 height 21
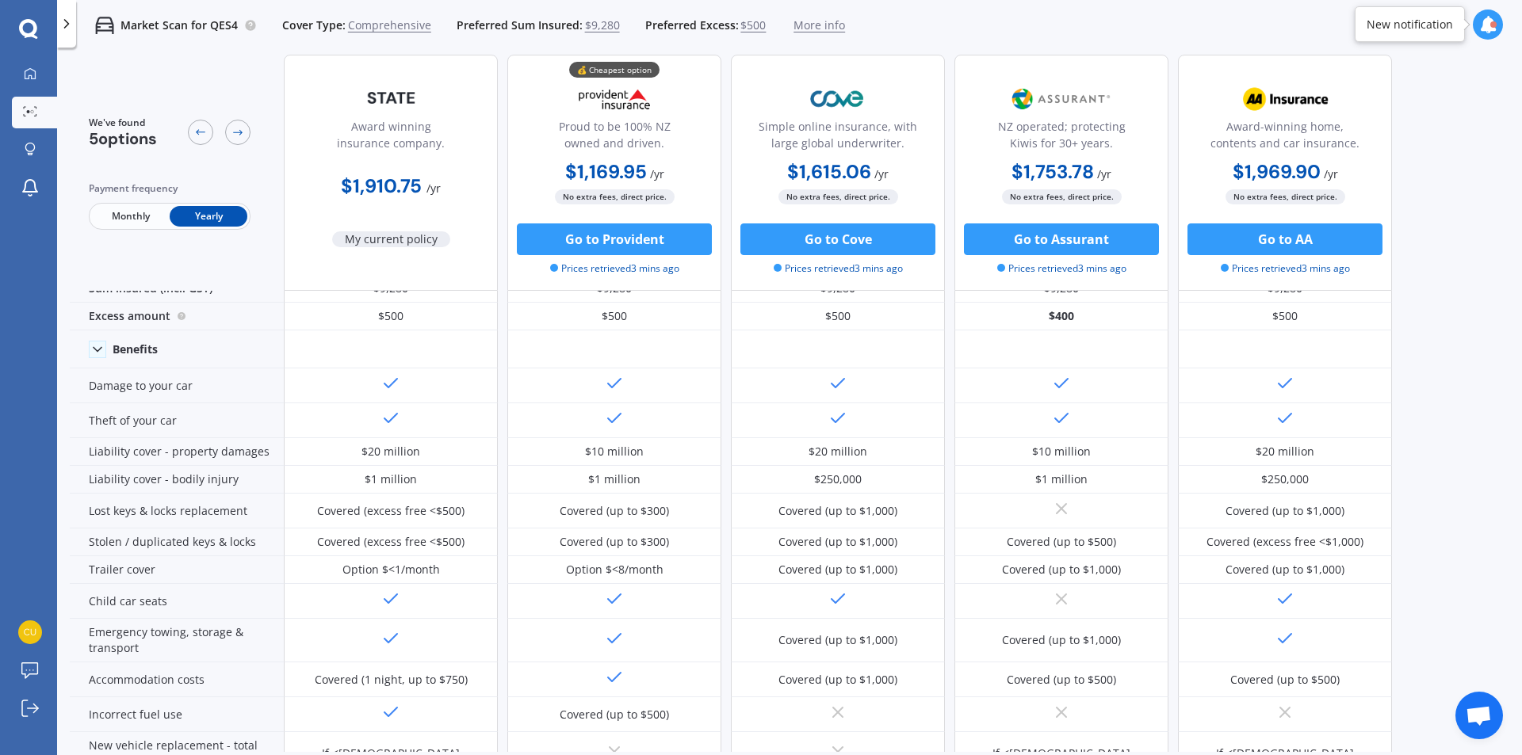
scroll to position [0, 0]
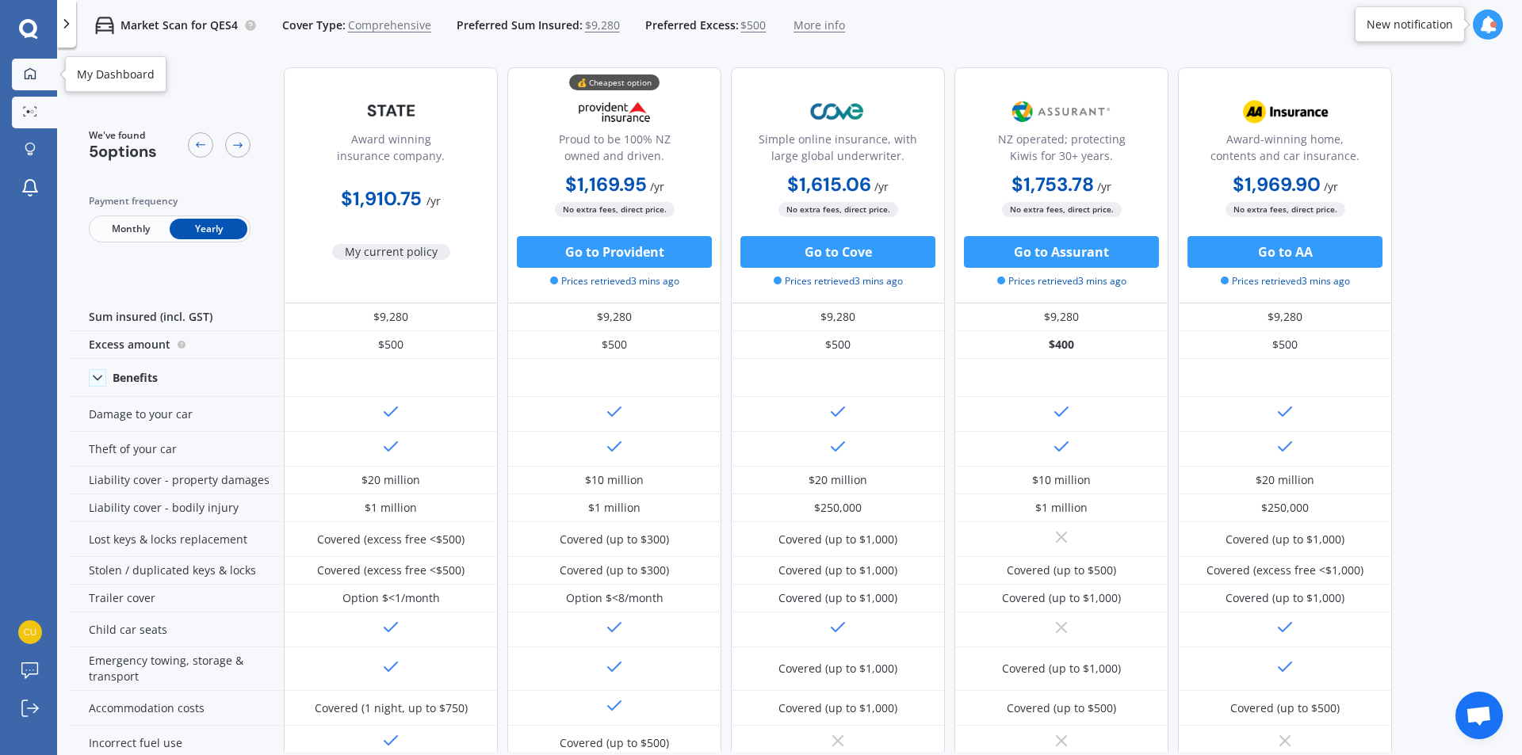
click at [25, 70] on icon at bounding box center [30, 73] width 13 height 13
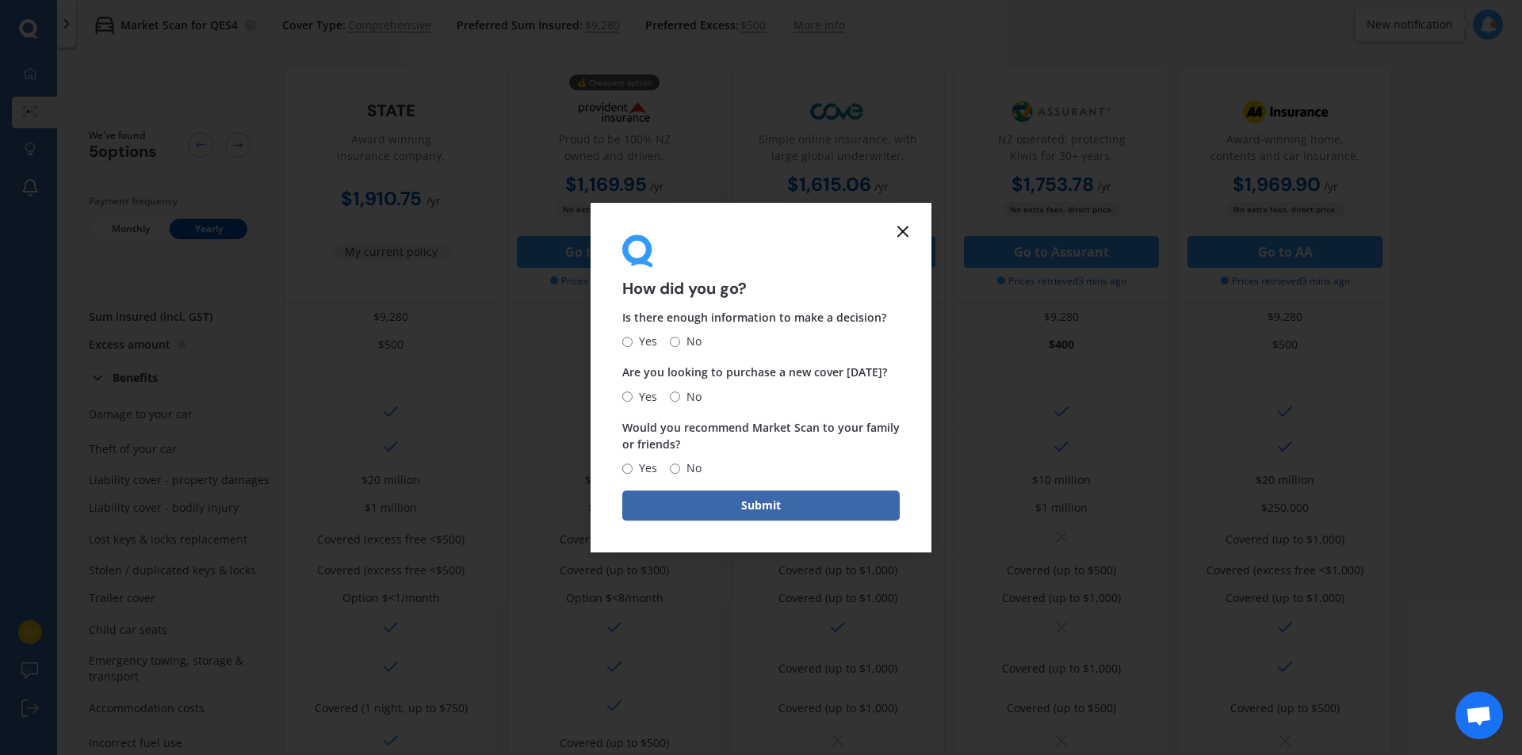
click at [628, 340] on input "Yes" at bounding box center [627, 342] width 10 height 10
radio input "true"
click at [680, 399] on span "No" at bounding box center [690, 397] width 21 height 19
click at [680, 399] on input "No" at bounding box center [675, 396] width 10 height 10
radio input "true"
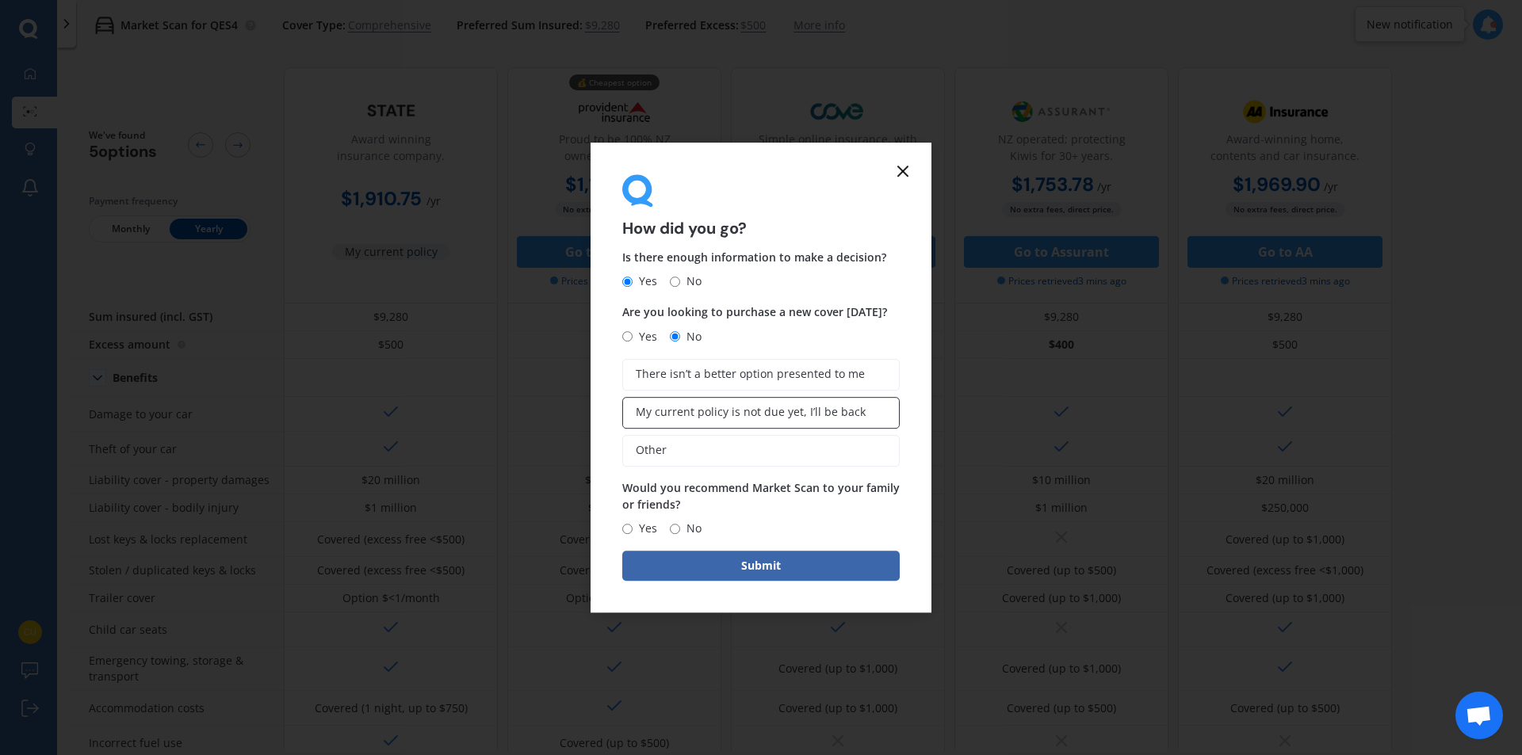
click at [632, 418] on label "My current policy is not due yet, I’ll be back" at bounding box center [760, 413] width 277 height 32
click at [0, 0] on input "My current policy is not due yet, I’ll be back" at bounding box center [0, 0] width 0 height 0
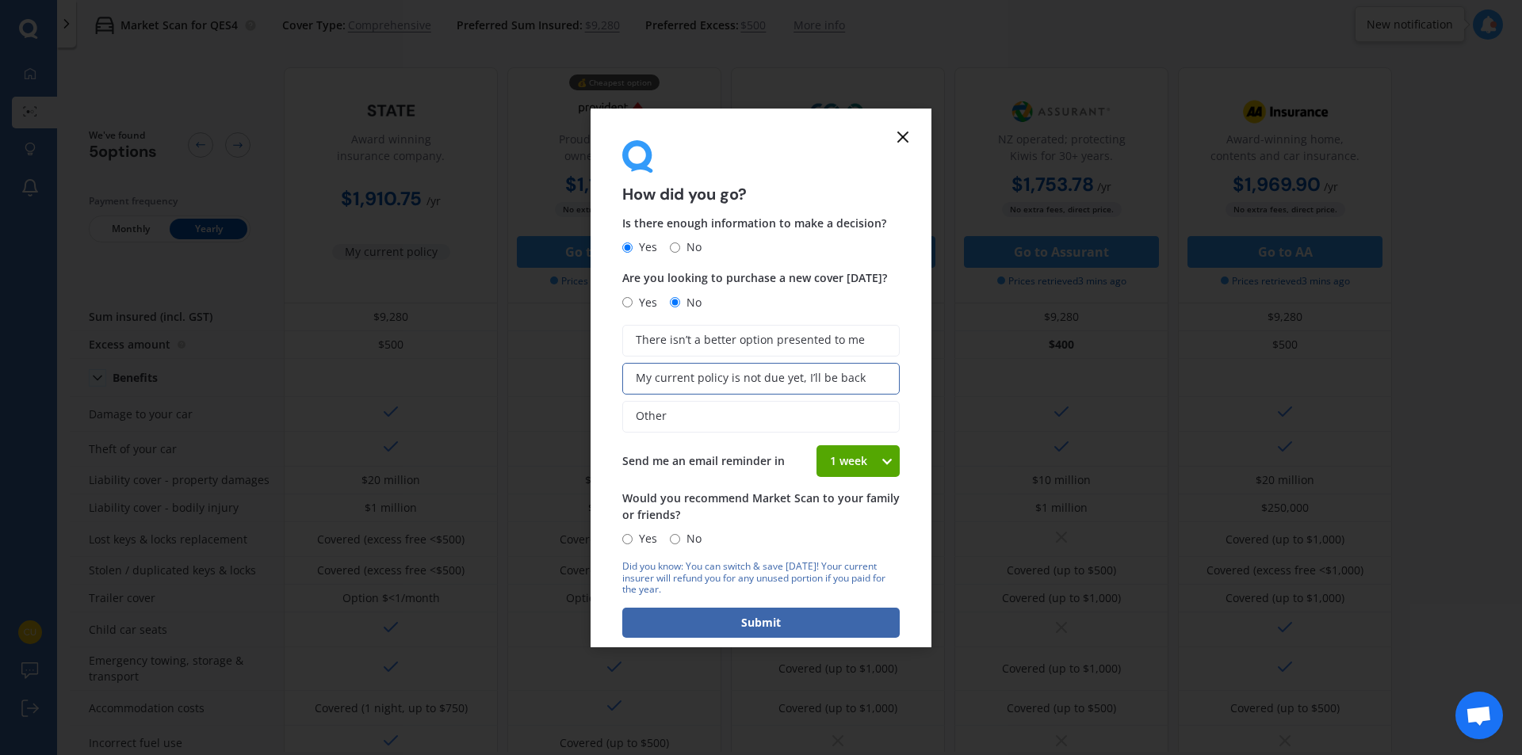
click at [881, 467] on icon at bounding box center [886, 461] width 13 height 16
click at [896, 452] on form "How did you go? Is there enough information to make a decision? Yes No Are you …" at bounding box center [760, 378] width 341 height 539
click at [628, 538] on input "Yes" at bounding box center [627, 539] width 10 height 10
radio input "true"
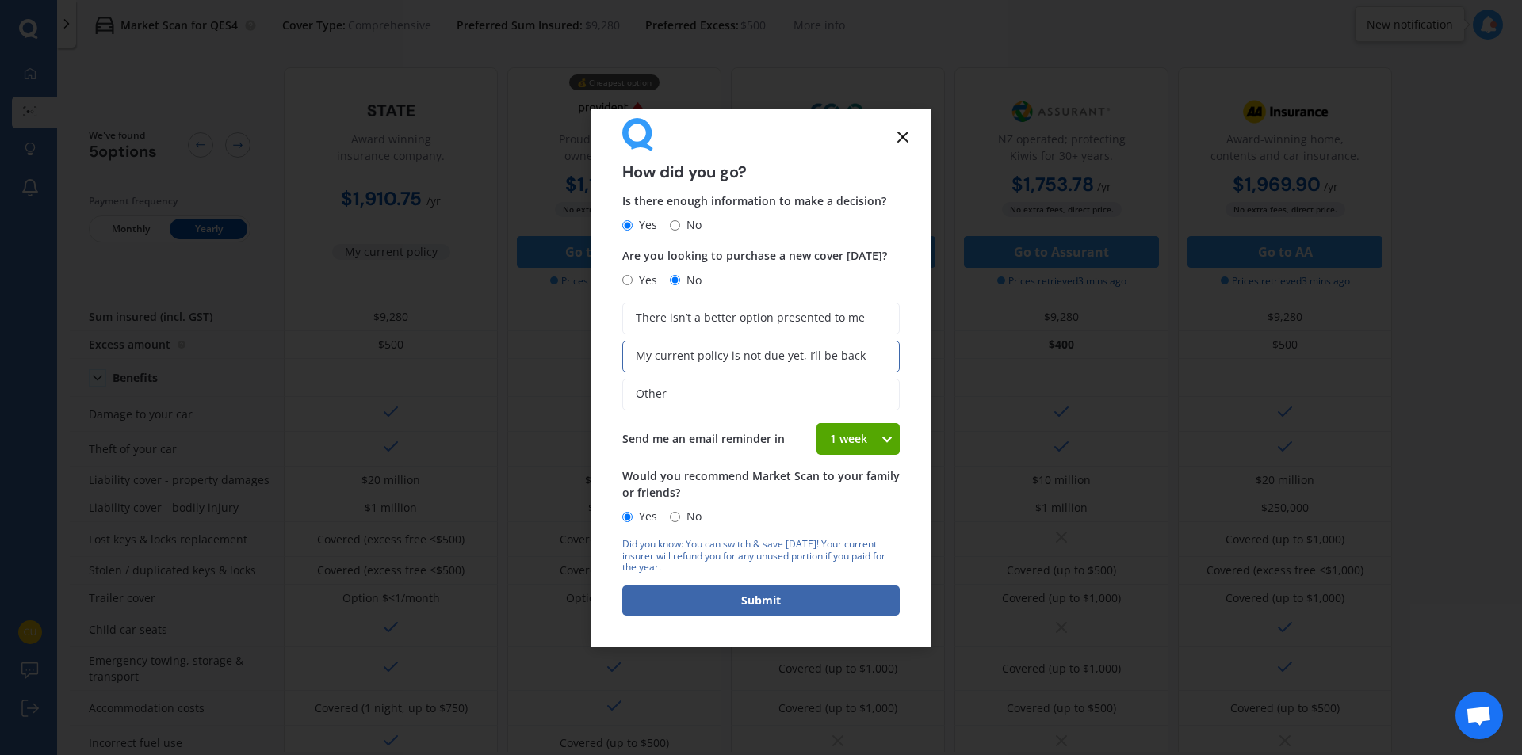
click at [880, 438] on icon at bounding box center [886, 439] width 13 height 16
click at [842, 554] on span "4 weeks" at bounding box center [851, 555] width 42 height 15
click at [818, 600] on button "Submit" at bounding box center [760, 601] width 277 height 30
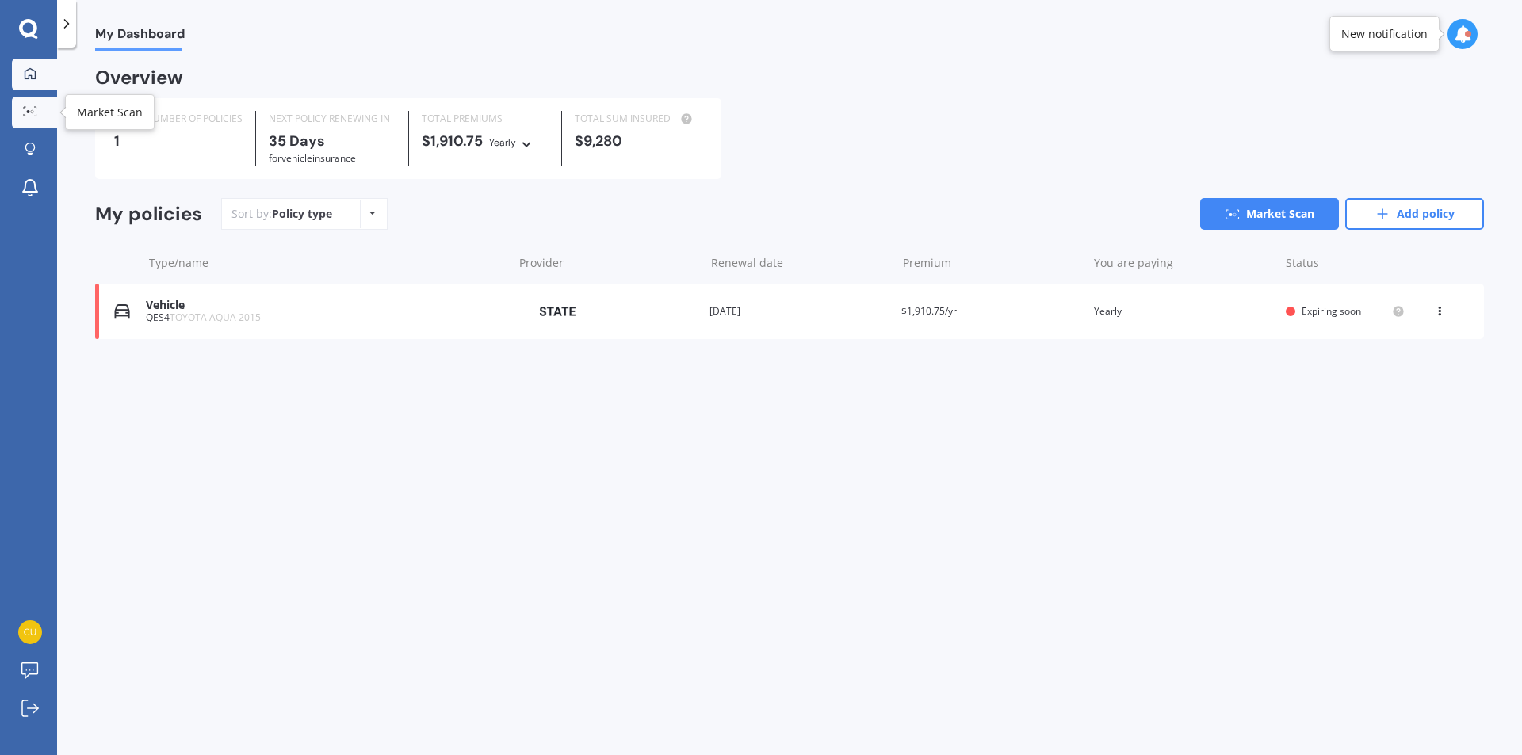
click at [42, 122] on link "Market Scan" at bounding box center [34, 113] width 45 height 32
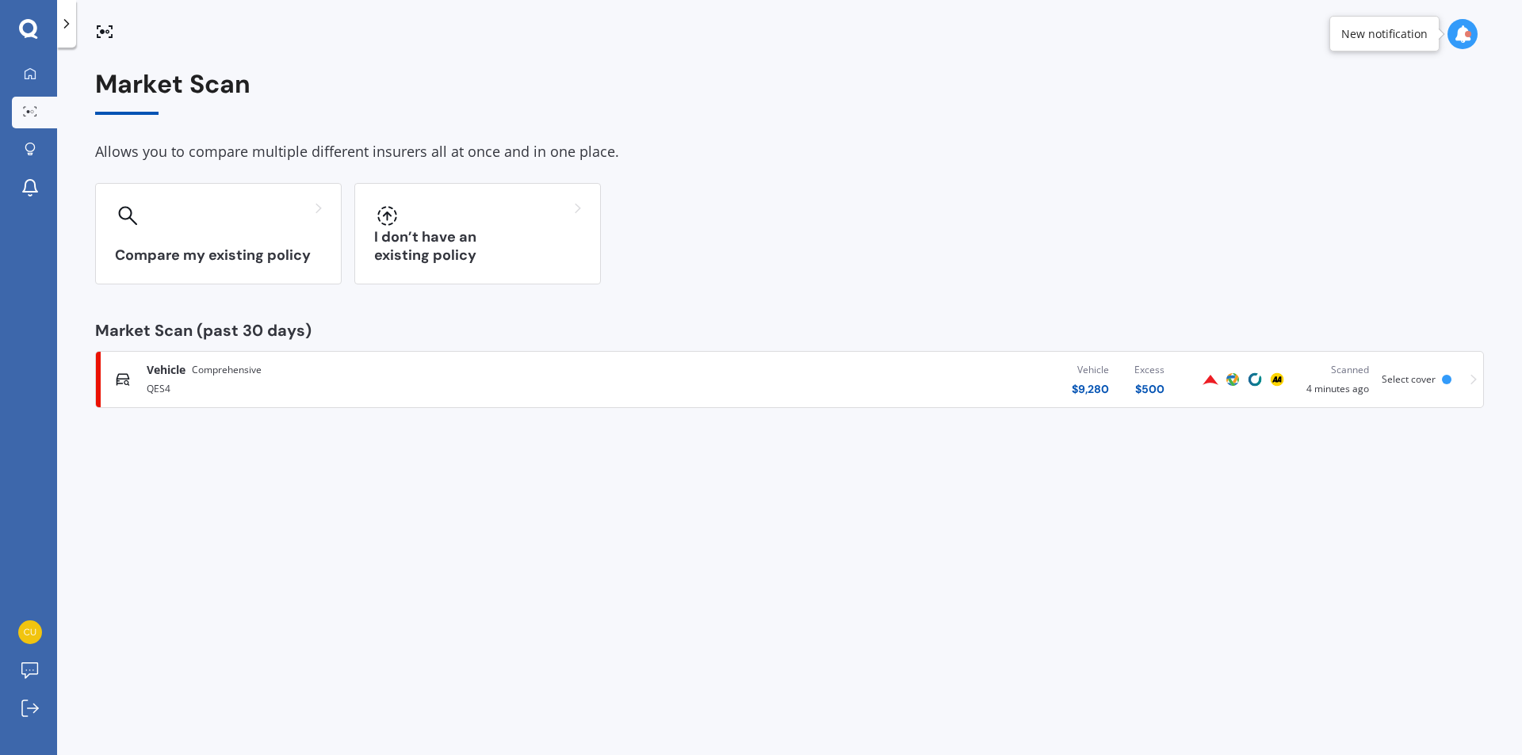
click at [365, 378] on div "QES4" at bounding box center [396, 387] width 499 height 19
